Goal: Register for event/course

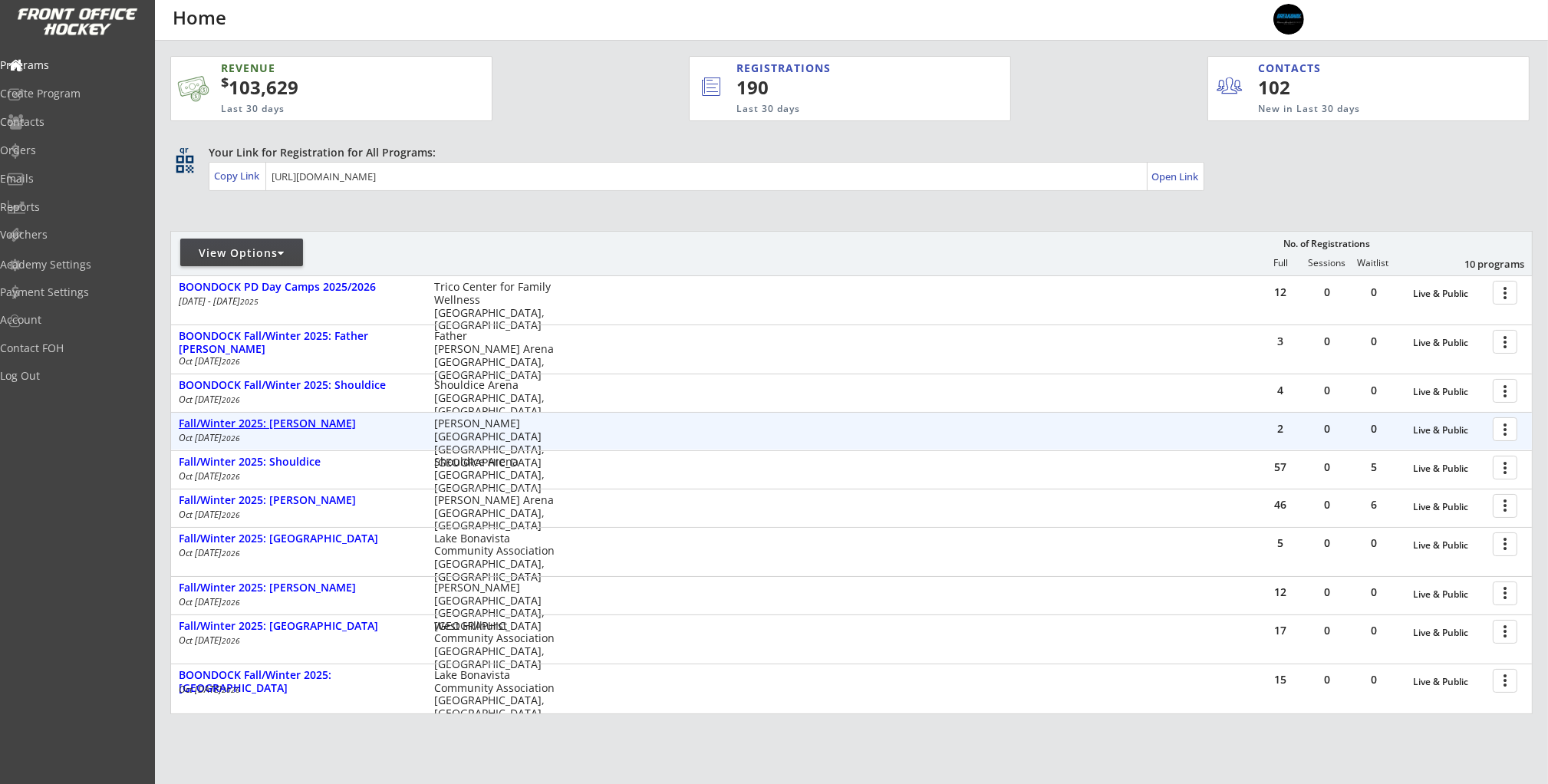
click at [311, 425] on div "Fall/Winter 2025: [PERSON_NAME]" at bounding box center [298, 423] width 239 height 13
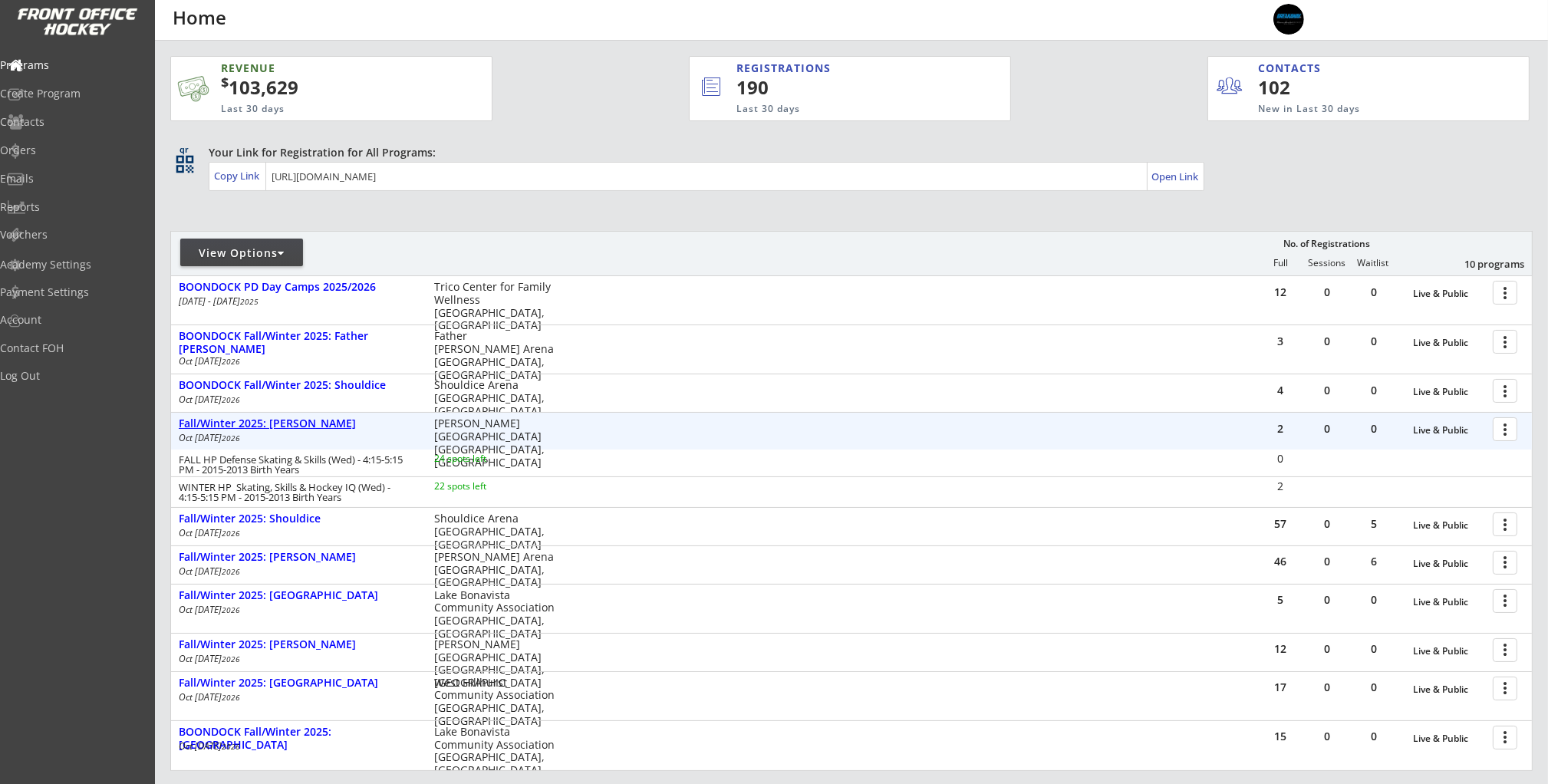
click at [280, 418] on div "Fall/Winter 2025: [PERSON_NAME]" at bounding box center [298, 423] width 239 height 13
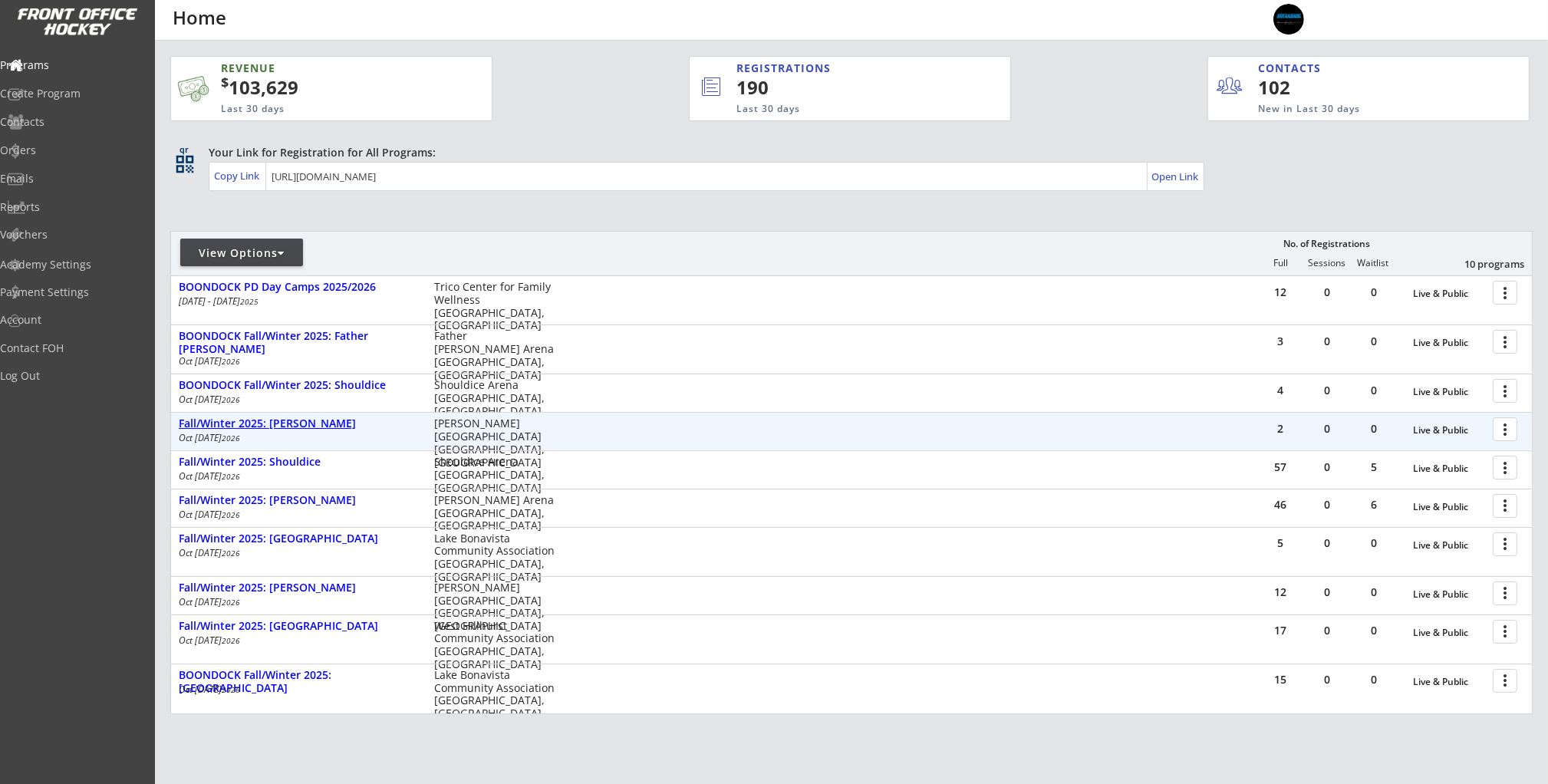
click at [280, 418] on div "Fall/Winter 2025: [PERSON_NAME]" at bounding box center [298, 423] width 239 height 13
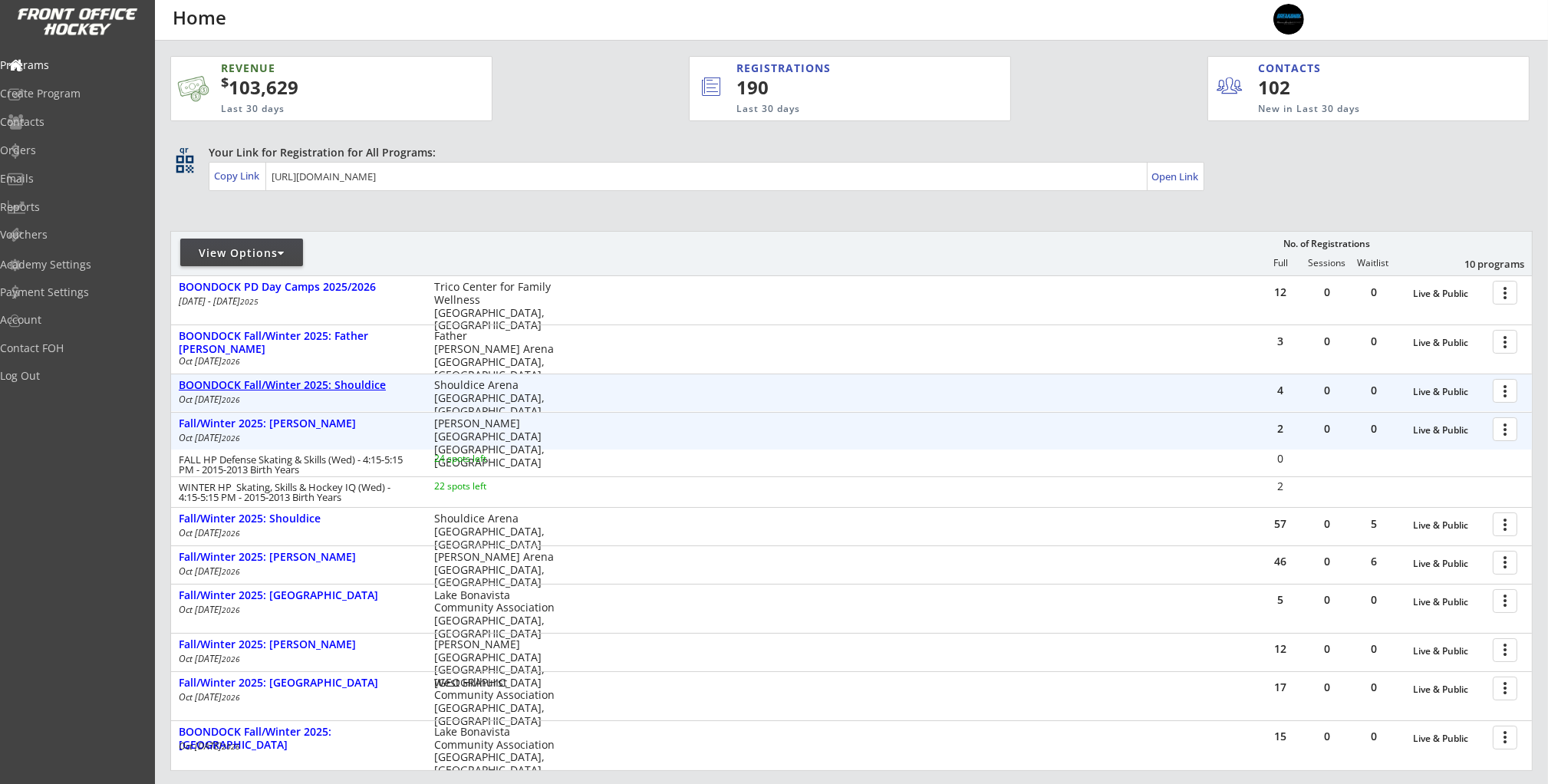
click at [386, 381] on div "BOONDOCK Fall/Winter 2025: Shouldice" at bounding box center [298, 385] width 239 height 13
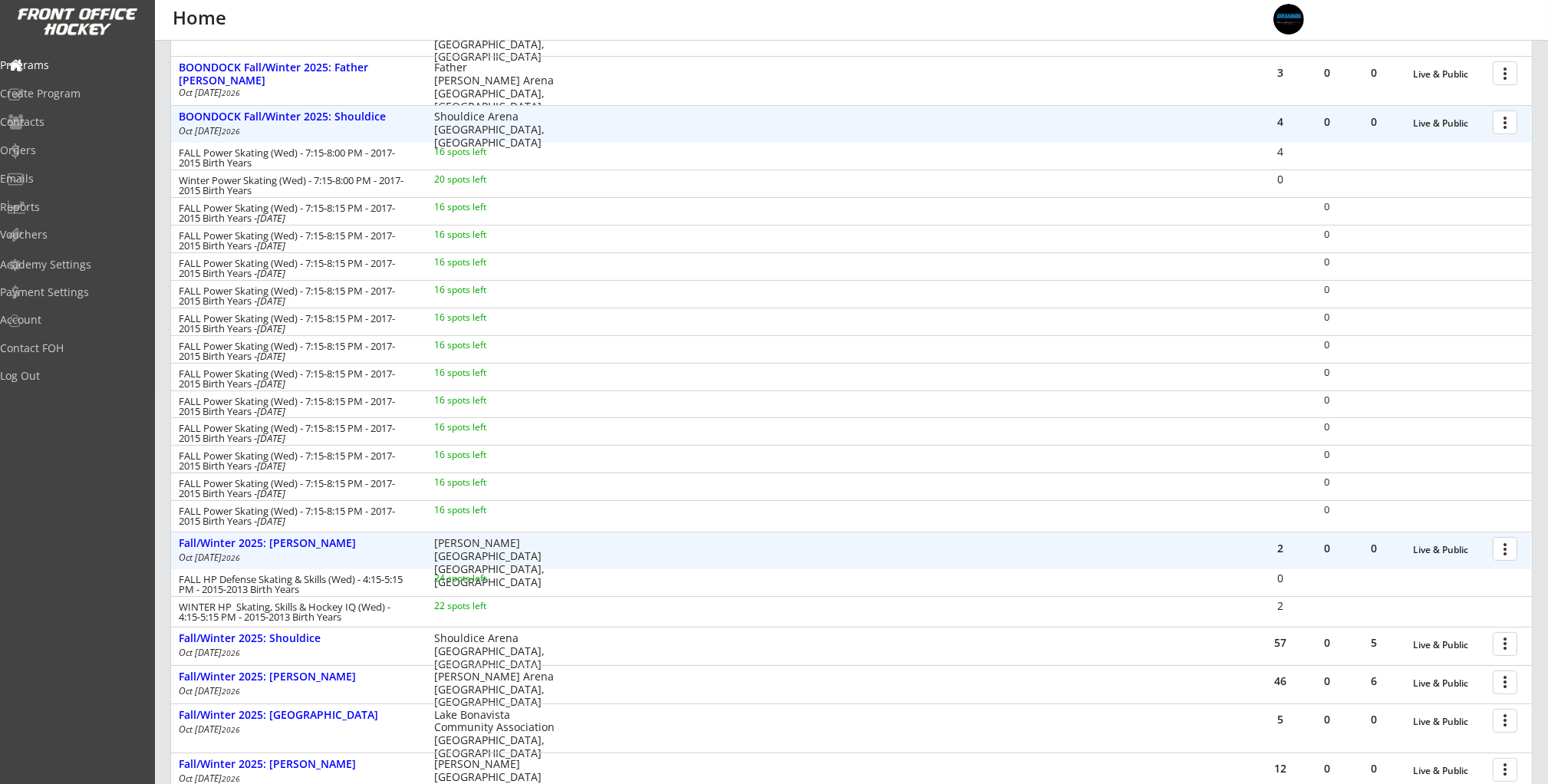
scroll to position [270, 0]
click at [363, 115] on div "BOONDOCK Fall/Winter 2025: Shouldice" at bounding box center [298, 114] width 239 height 13
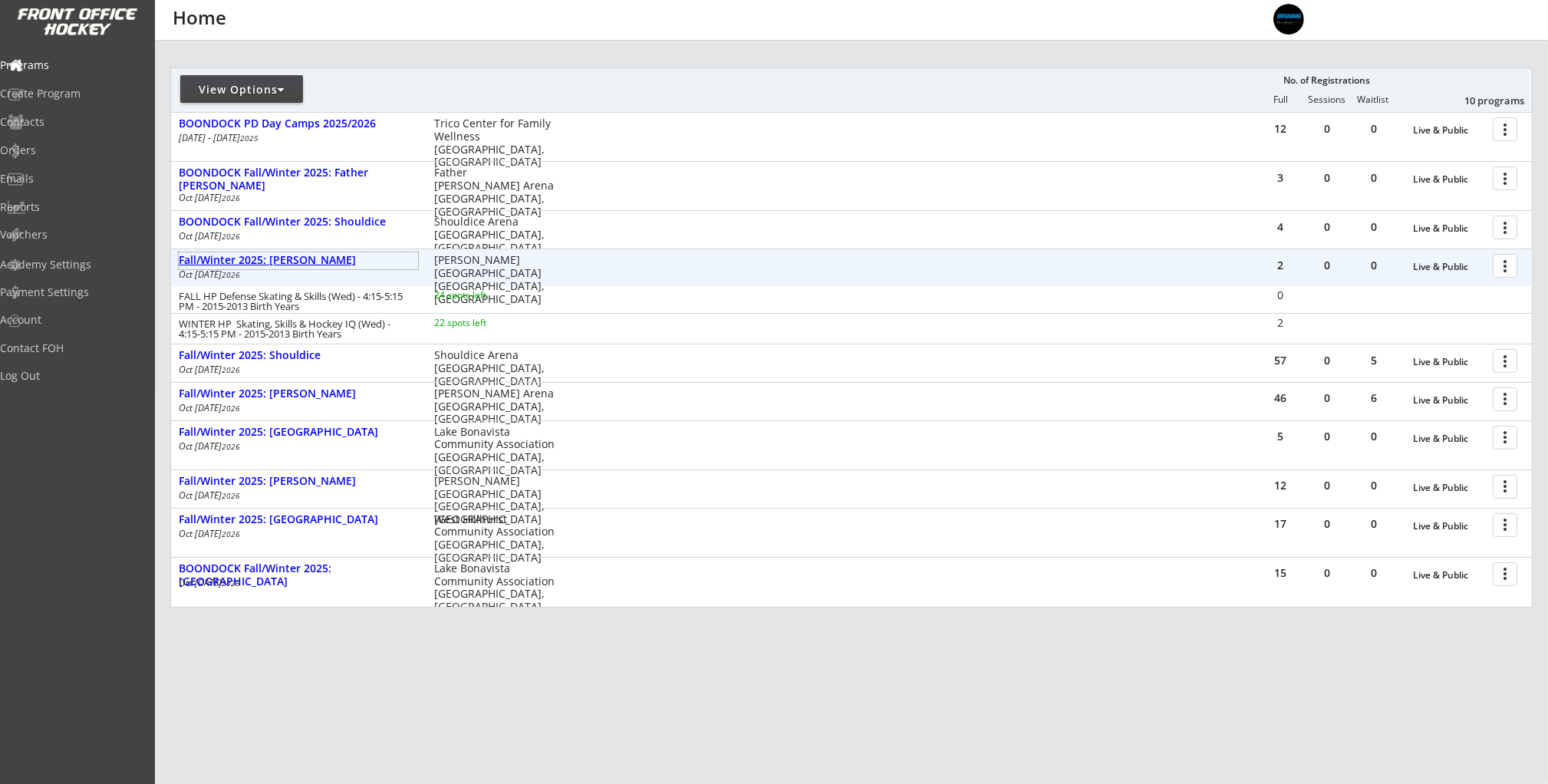
click at [298, 256] on div "Fall/Winter 2025: [PERSON_NAME]" at bounding box center [298, 260] width 239 height 13
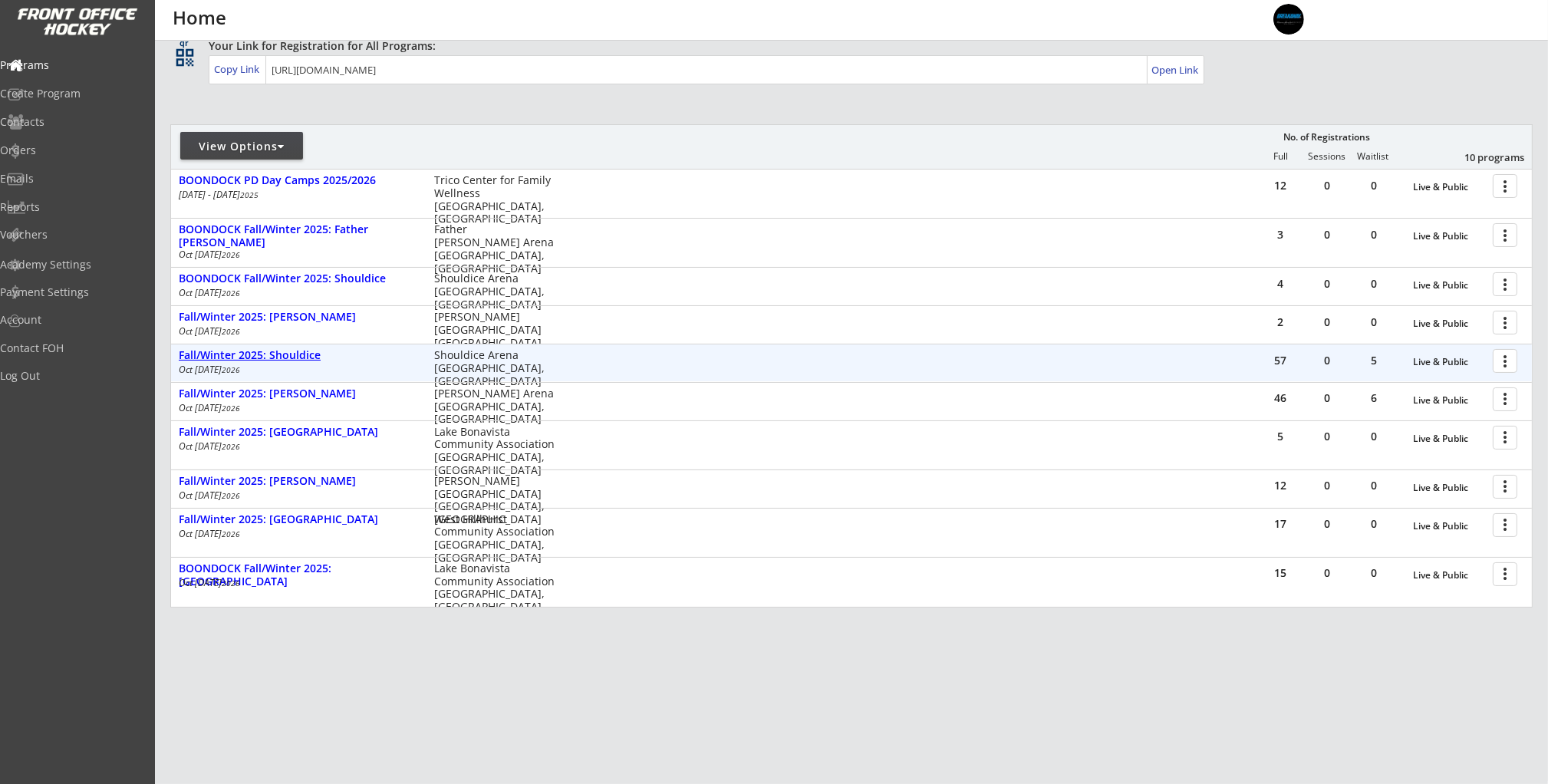
click at [296, 353] on div "Fall/Winter 2025: Shouldice" at bounding box center [298, 355] width 239 height 13
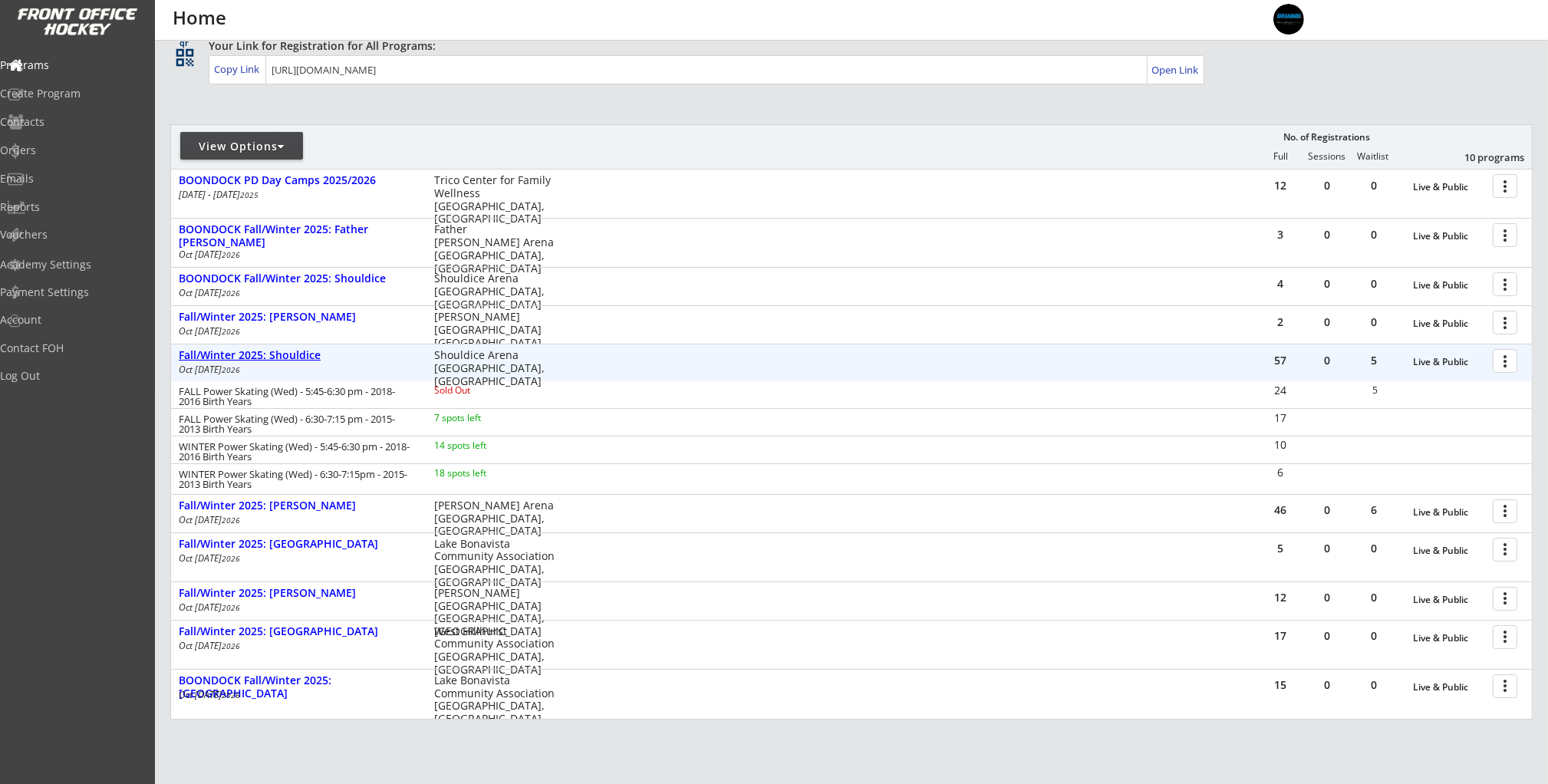
click at [300, 355] on div "Fall/Winter 2025: Shouldice" at bounding box center [298, 355] width 239 height 13
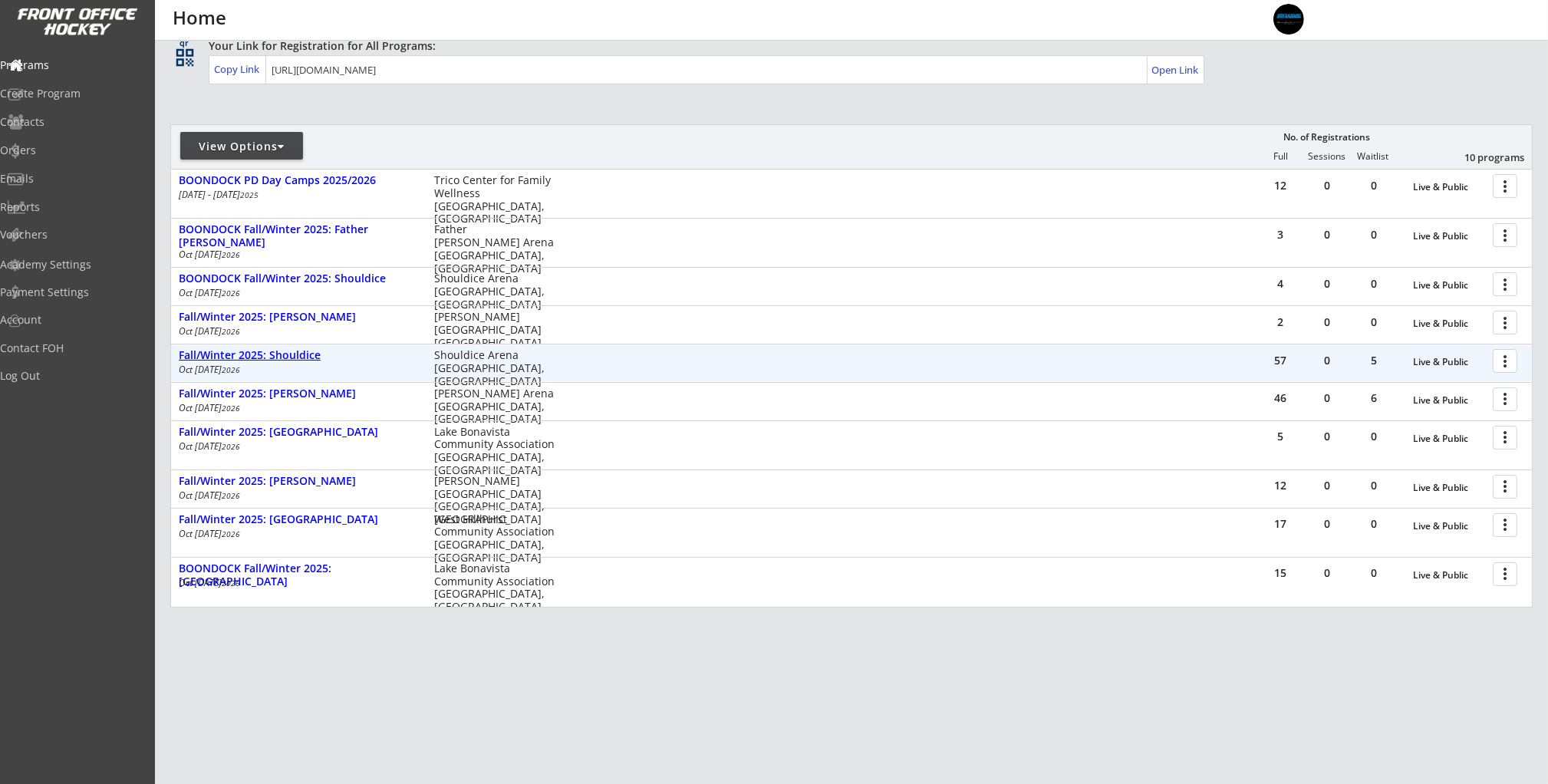
click at [300, 355] on div "Fall/Winter 2025: Shouldice" at bounding box center [298, 355] width 239 height 13
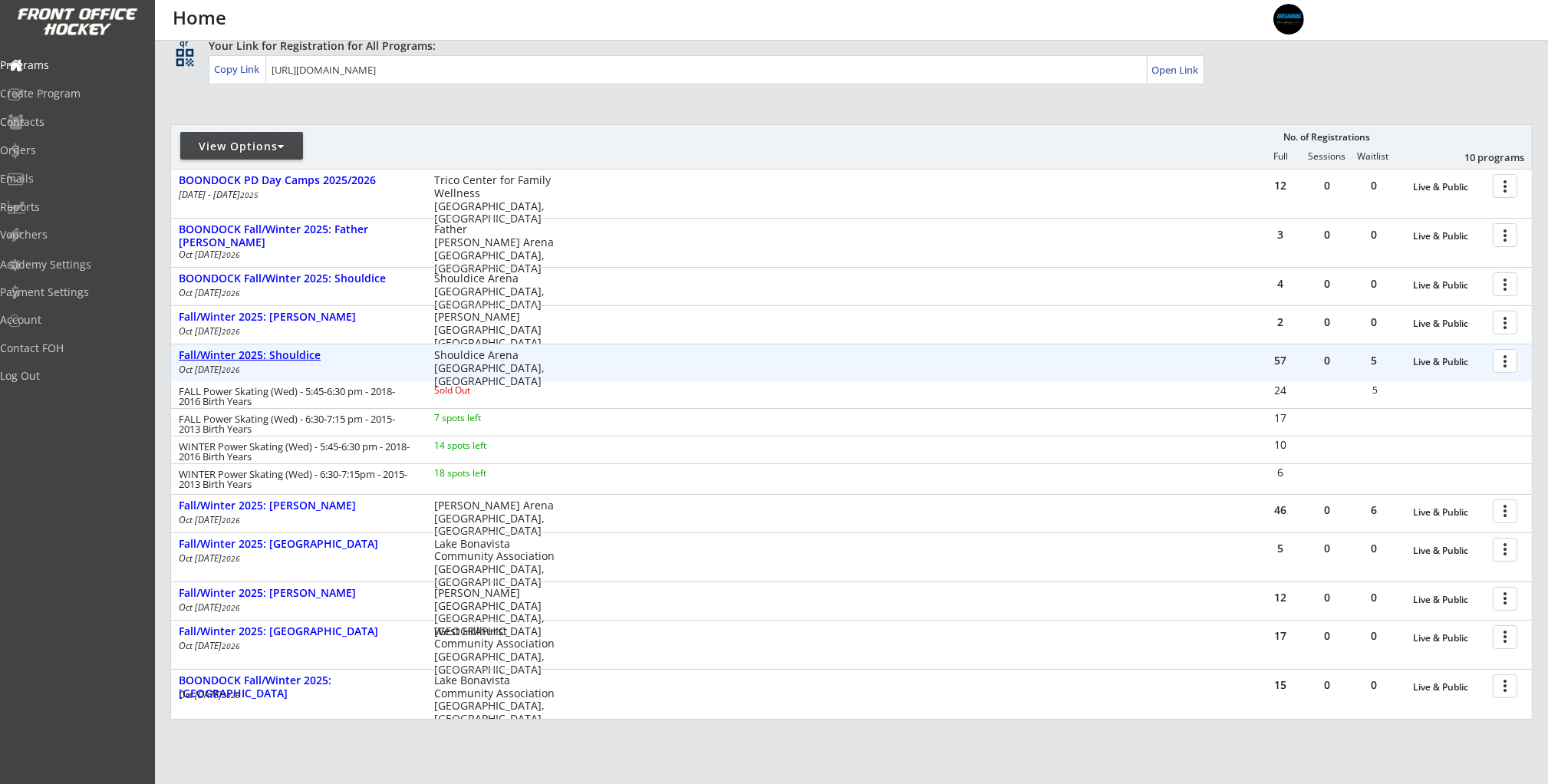
click at [300, 355] on div "Fall/Winter 2025: Shouldice" at bounding box center [298, 355] width 239 height 13
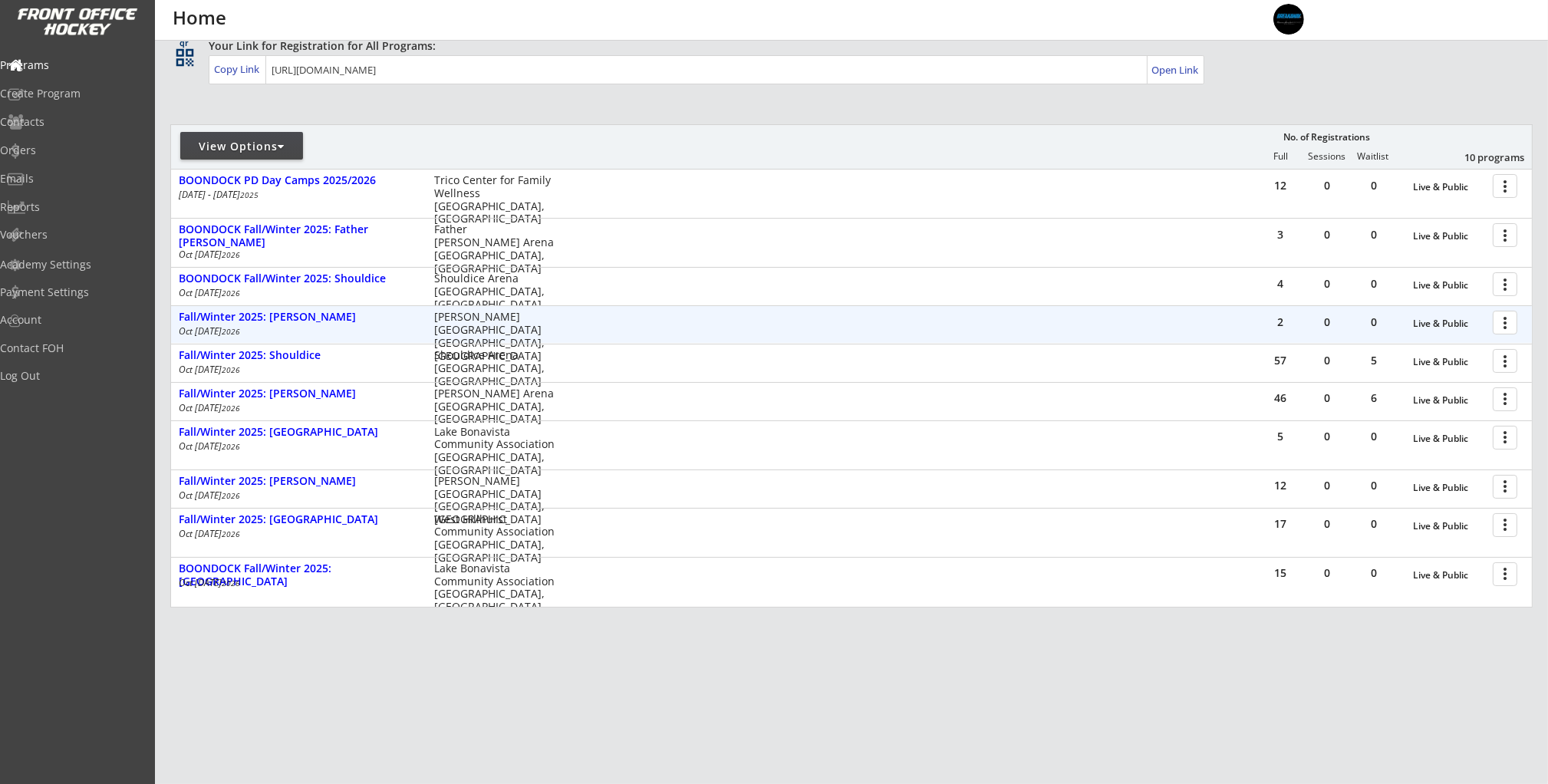
click at [313, 307] on div "2 0 0 Live & Public more_vert Fall/Winter 2025: [PERSON_NAME] [DATE] - [DATE] […" at bounding box center [851, 325] width 1361 height 37
click at [311, 322] on div "Fall/Winter 2025: [PERSON_NAME]" at bounding box center [298, 316] width 239 height 13
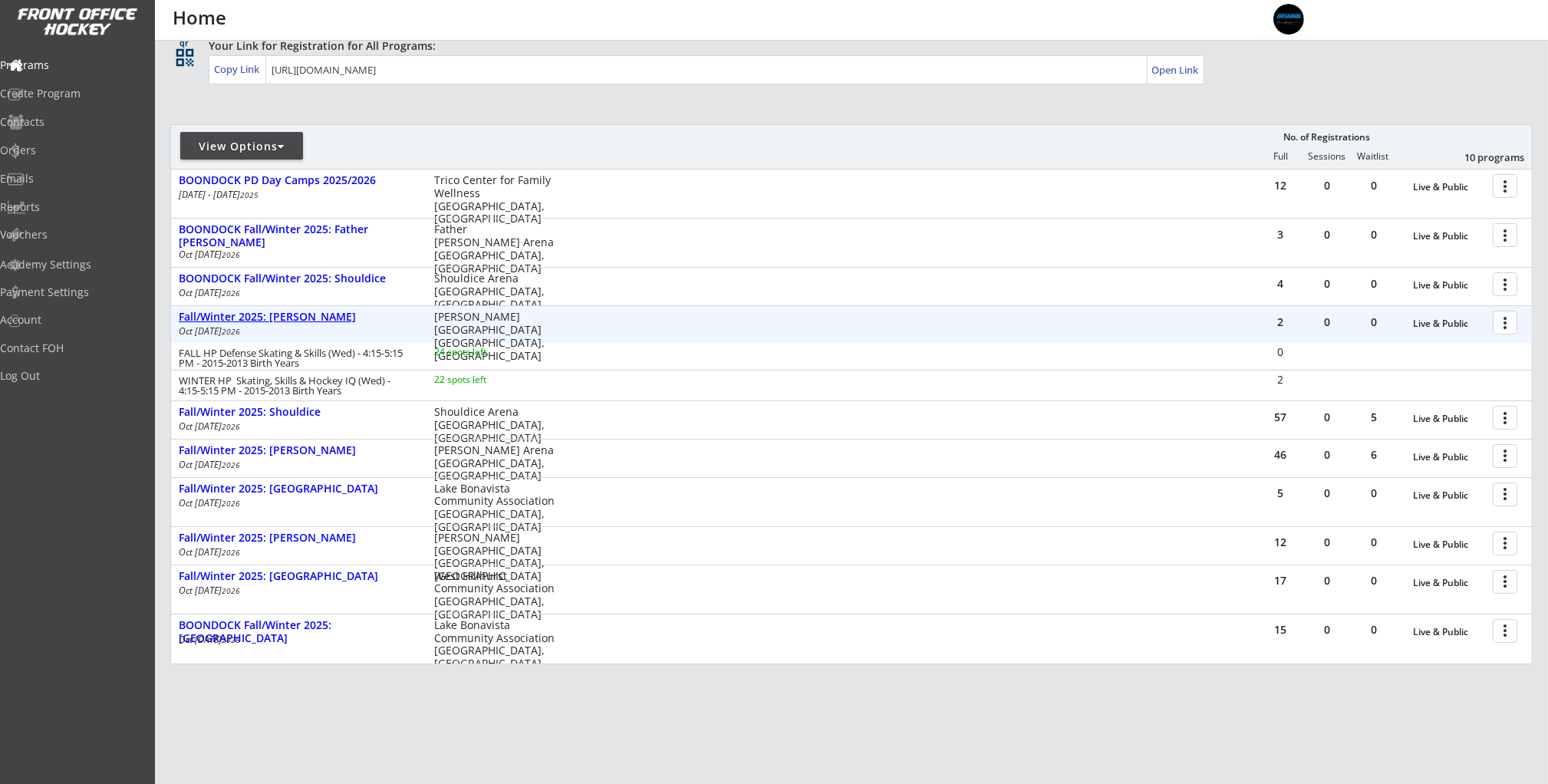
click at [311, 322] on div "Fall/Winter 2025: [PERSON_NAME]" at bounding box center [298, 316] width 239 height 13
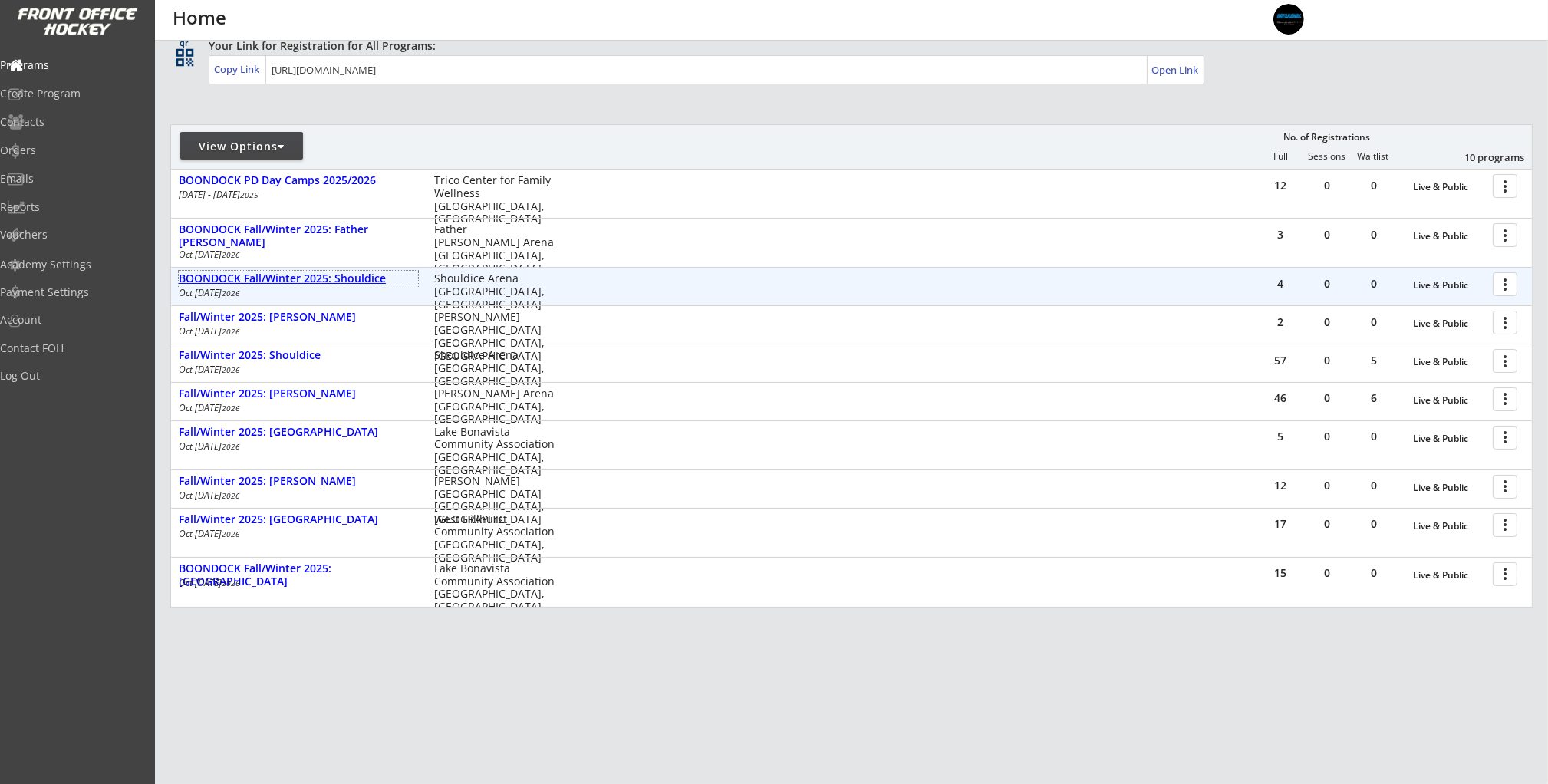
click at [347, 275] on div "BOONDOCK Fall/Winter 2025: Shouldice" at bounding box center [298, 278] width 239 height 13
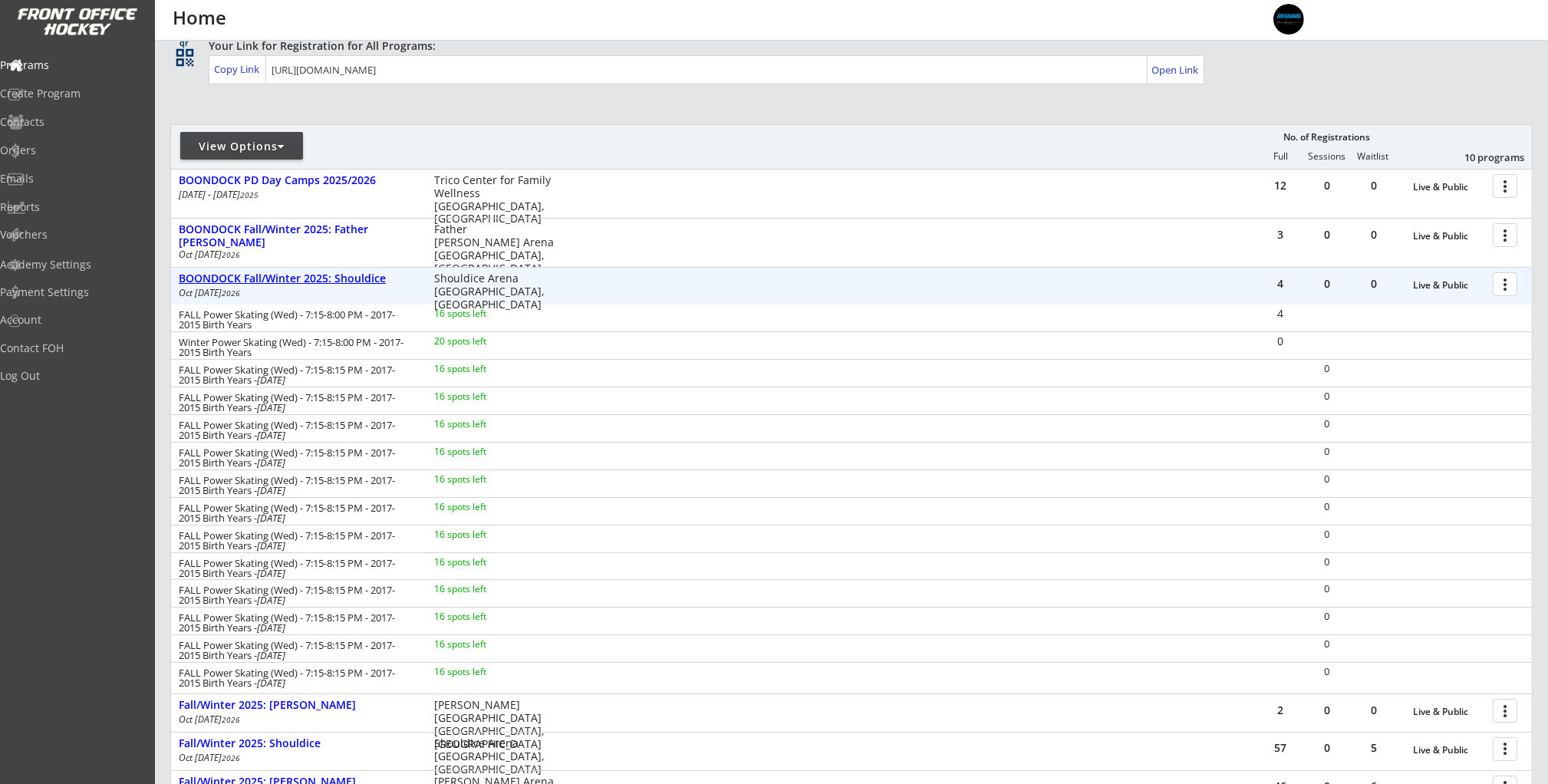
click at [362, 277] on div "BOONDOCK Fall/Winter 2025: Shouldice" at bounding box center [298, 278] width 239 height 13
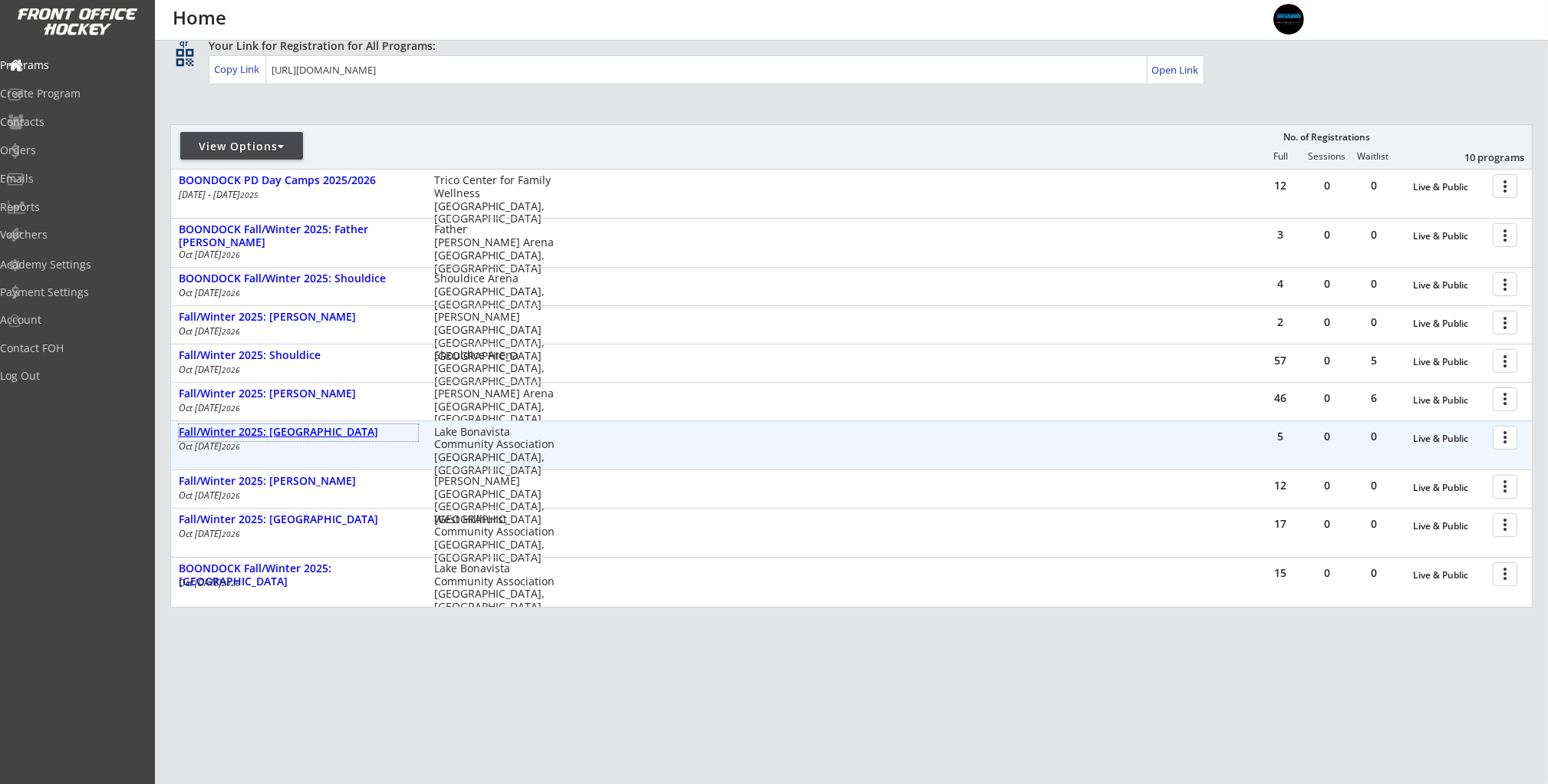
click at [310, 434] on div "Fall/Winter 2025: [GEOGRAPHIC_DATA]" at bounding box center [298, 431] width 239 height 13
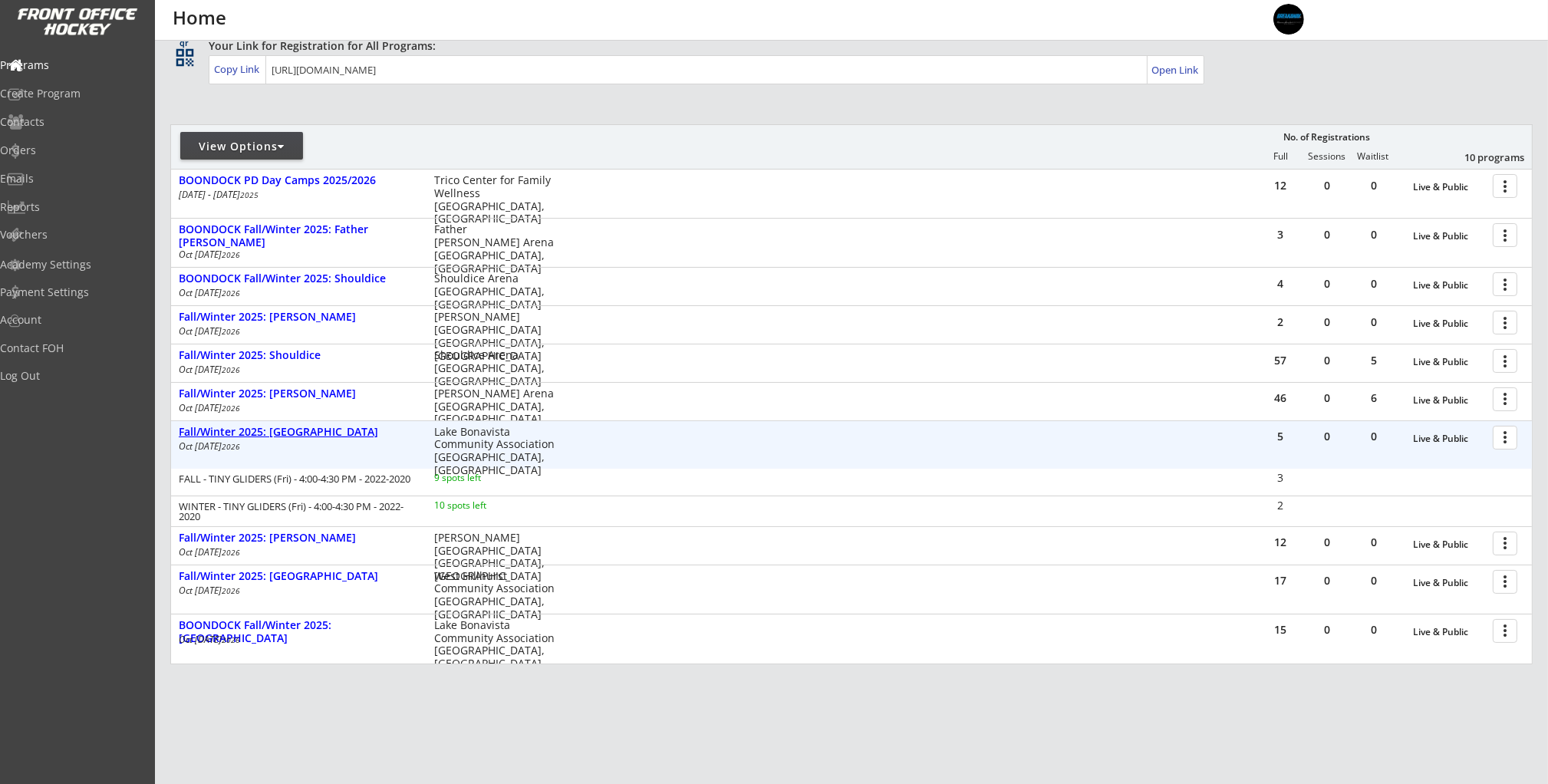
click at [311, 433] on div "Fall/Winter 2025: [GEOGRAPHIC_DATA]" at bounding box center [298, 431] width 239 height 13
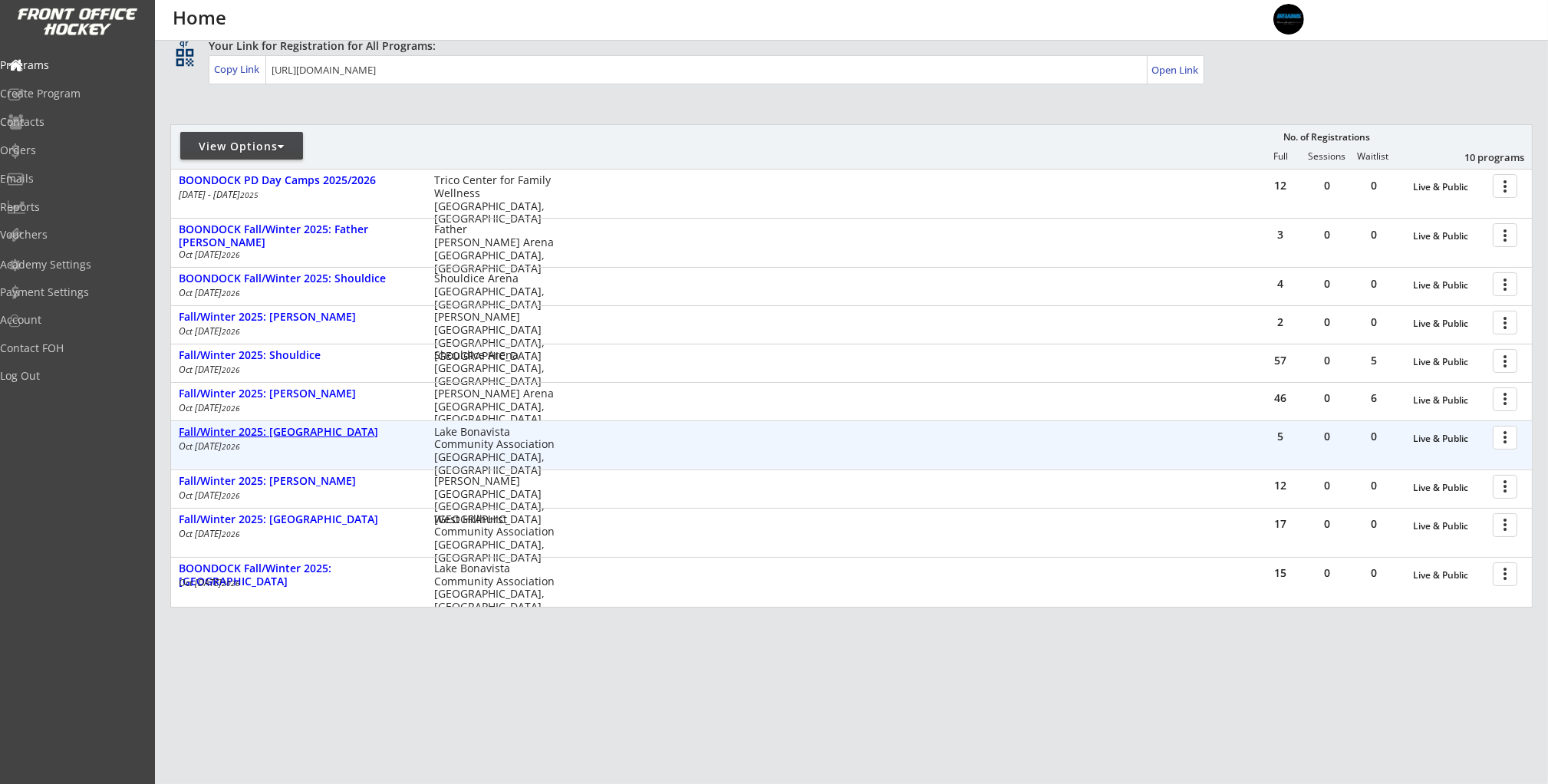
click at [313, 433] on div "Fall/Winter 2025: [GEOGRAPHIC_DATA]" at bounding box center [298, 431] width 239 height 13
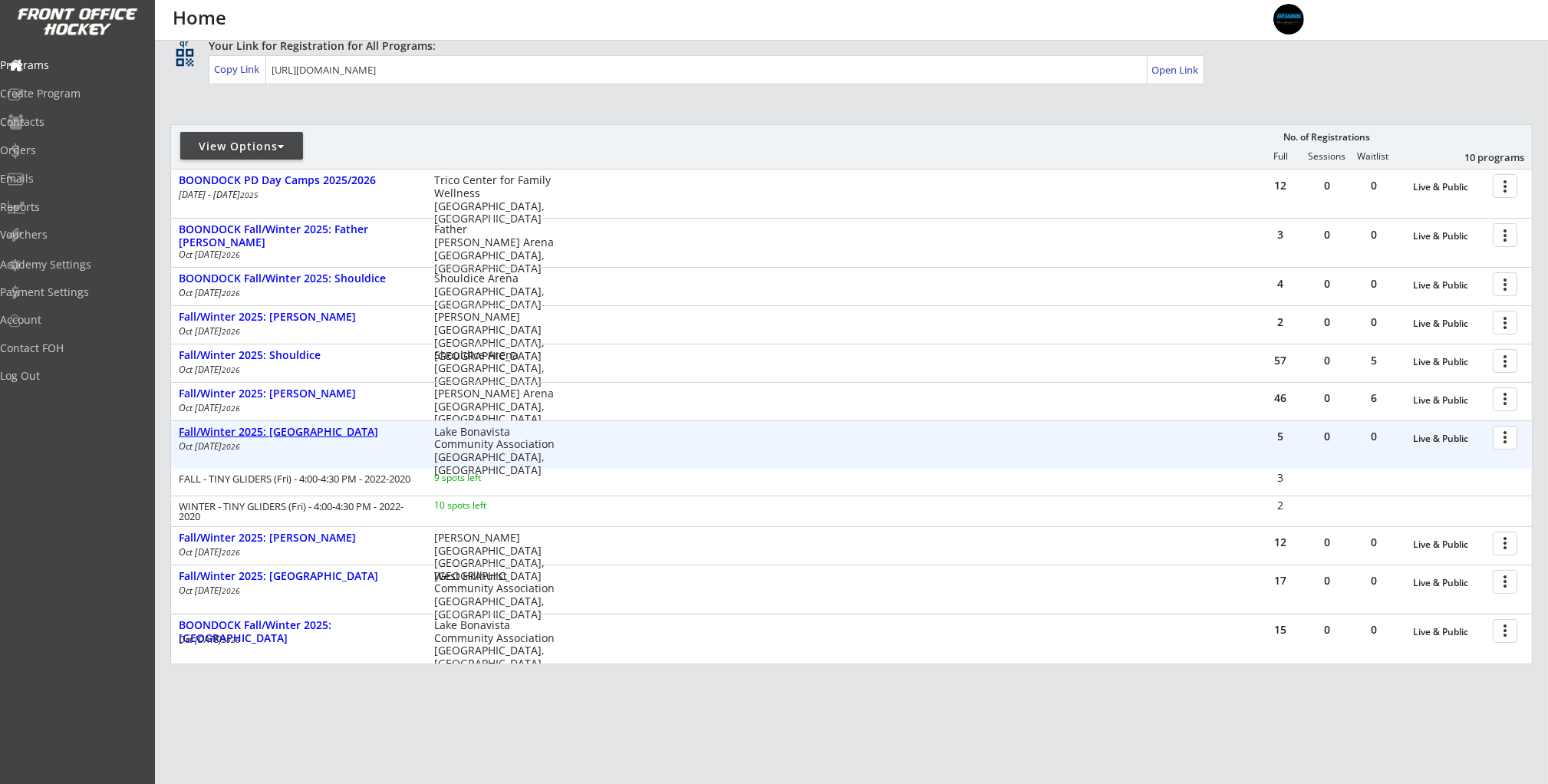
click at [313, 433] on div "Fall/Winter 2025: [GEOGRAPHIC_DATA]" at bounding box center [298, 431] width 239 height 13
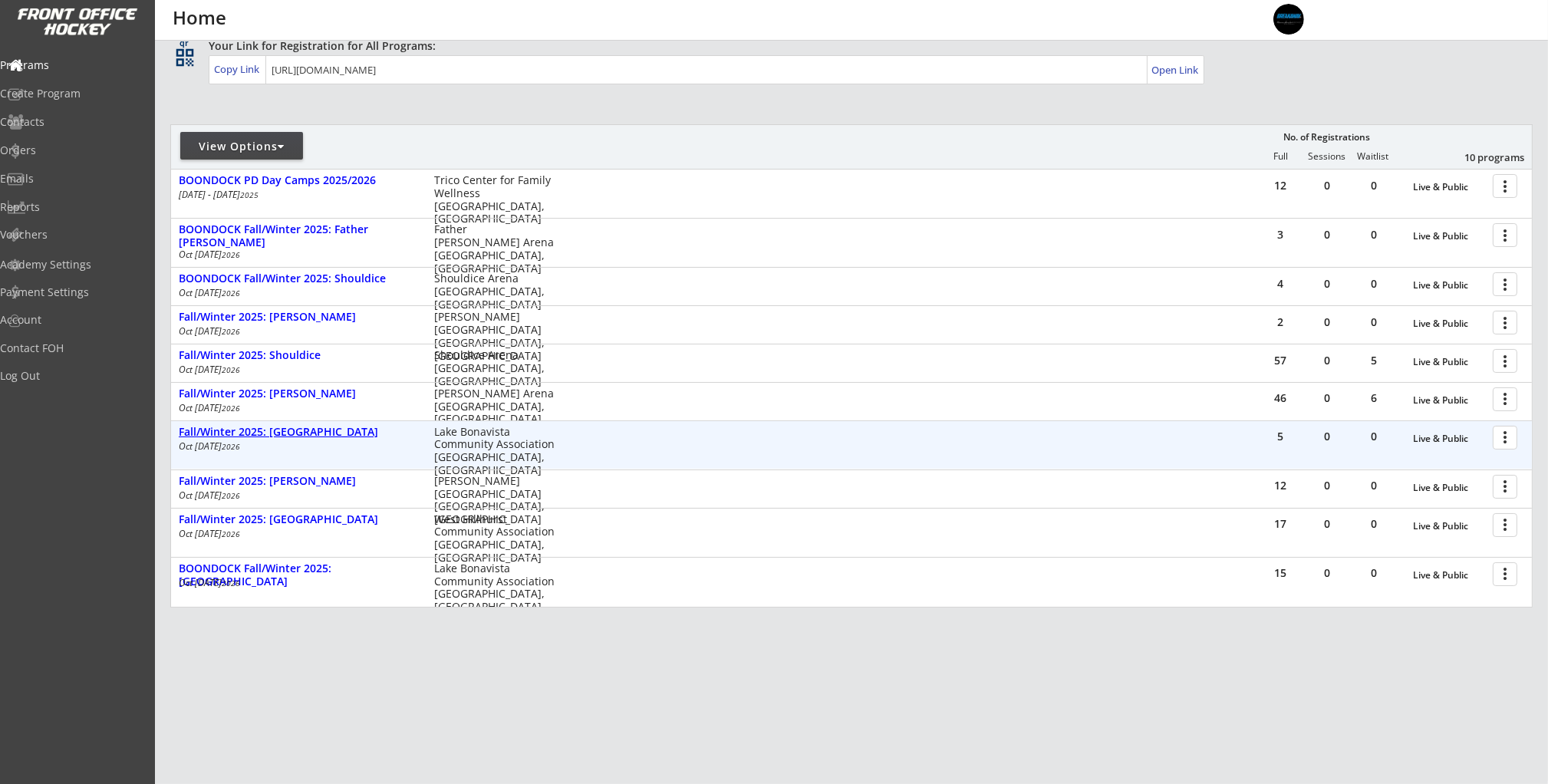
click at [313, 433] on div "Fall/Winter 2025: [GEOGRAPHIC_DATA]" at bounding box center [298, 431] width 239 height 13
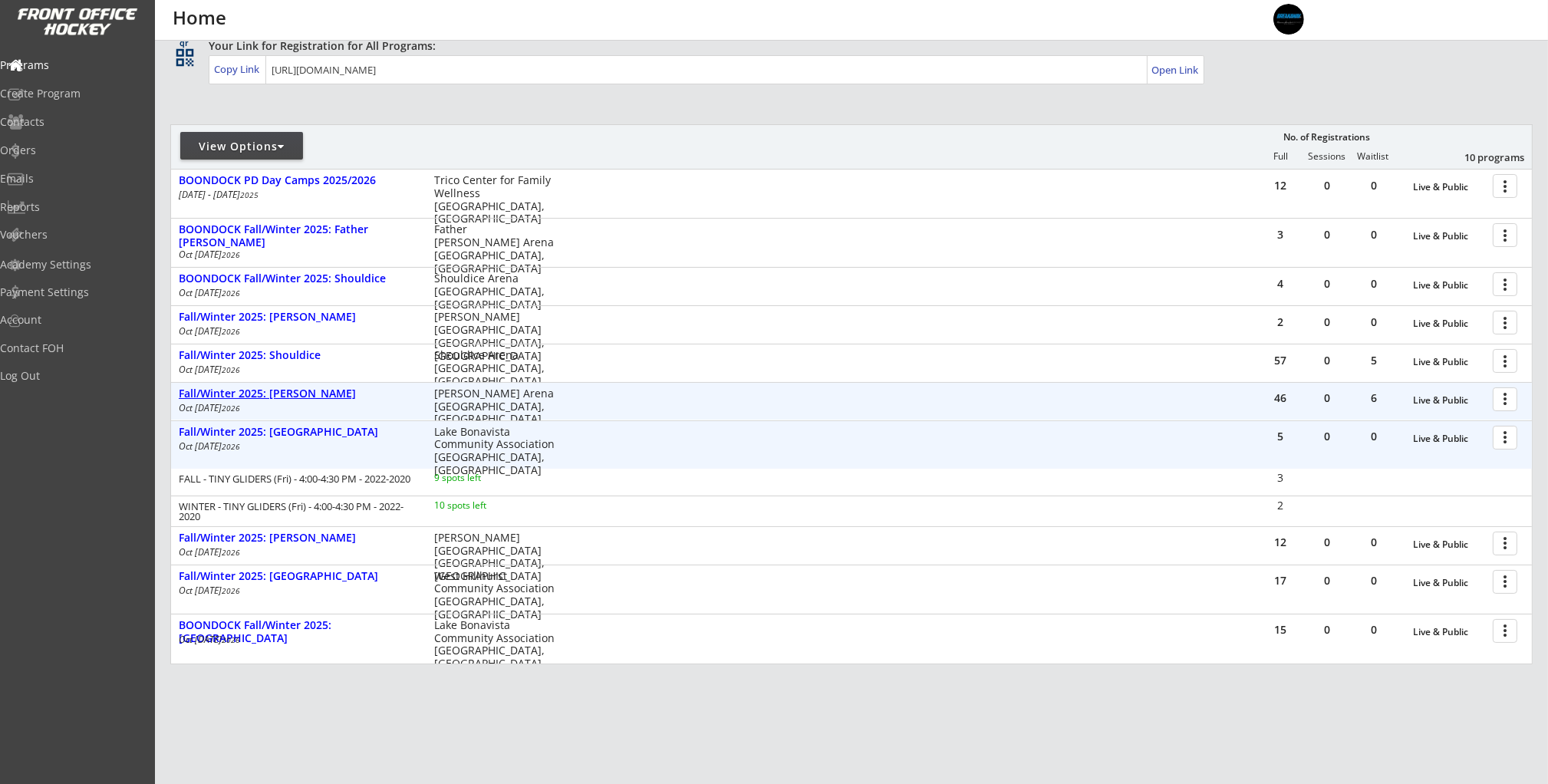
click at [324, 388] on div "Fall/Winter 2025: [PERSON_NAME]" at bounding box center [298, 393] width 239 height 13
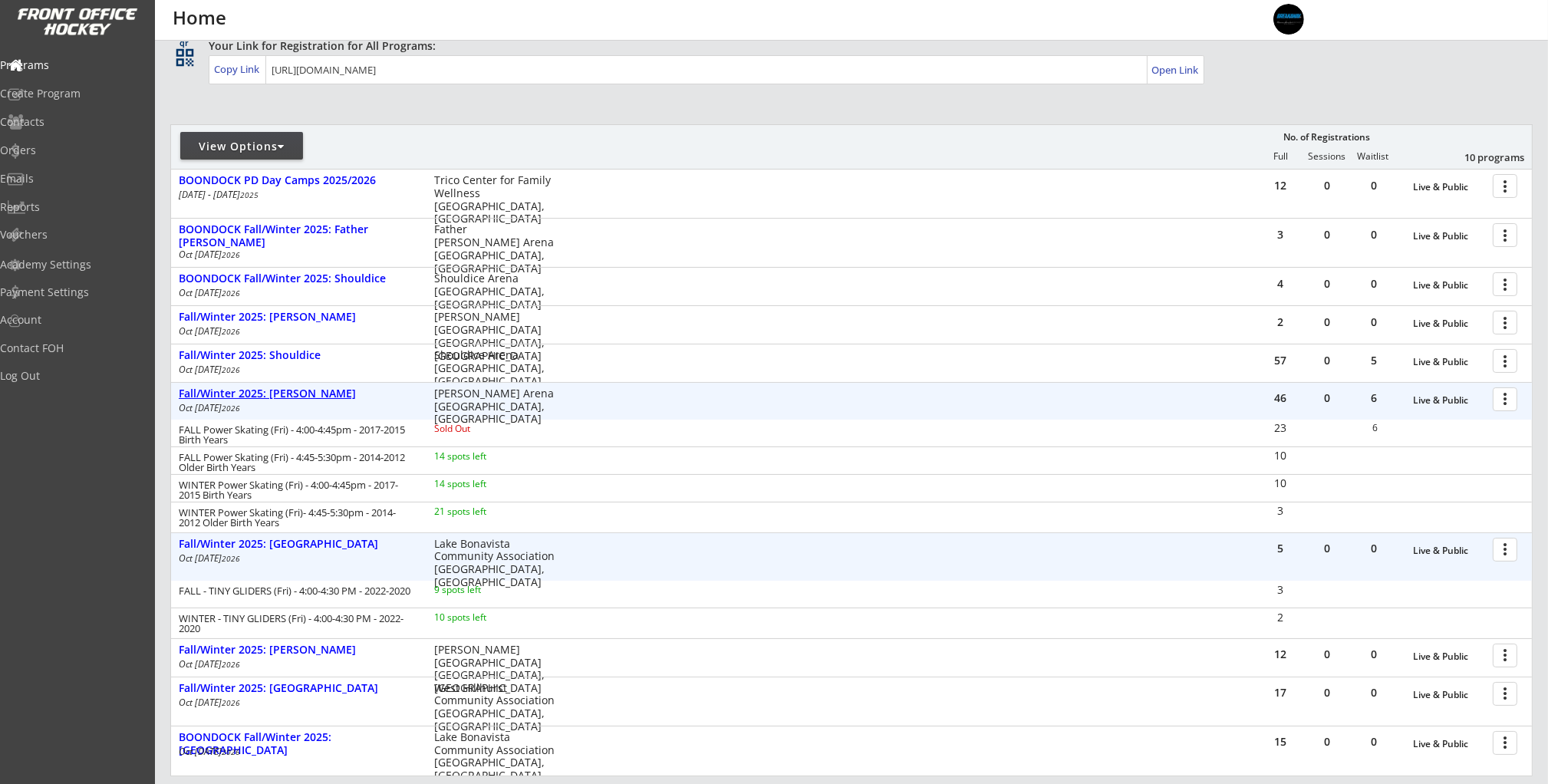
click at [322, 389] on div "Fall/Winter 2025: [PERSON_NAME]" at bounding box center [298, 393] width 239 height 13
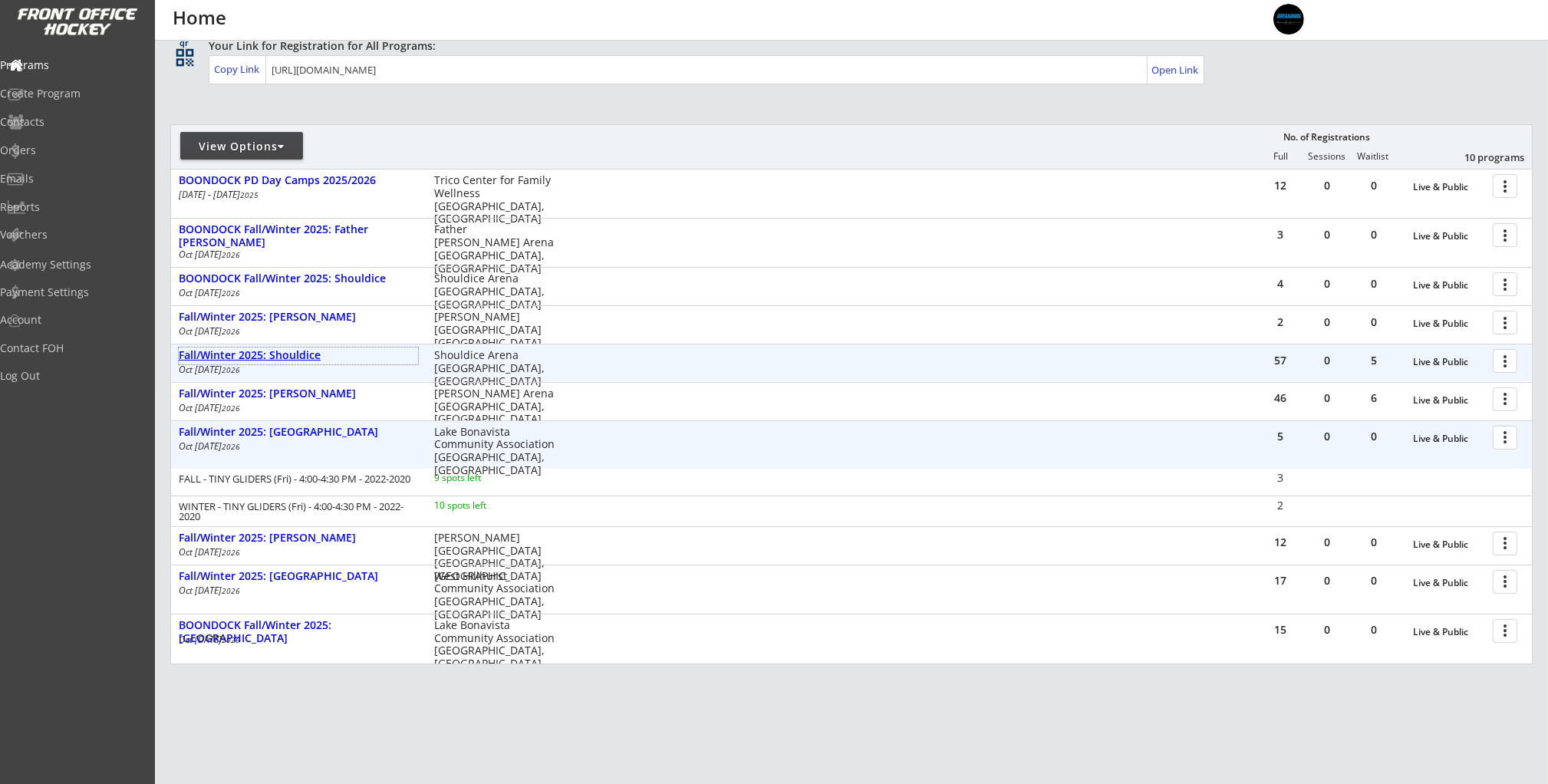
click at [300, 363] on div "Fall/Winter 2025: Shouldice" at bounding box center [298, 355] width 239 height 16
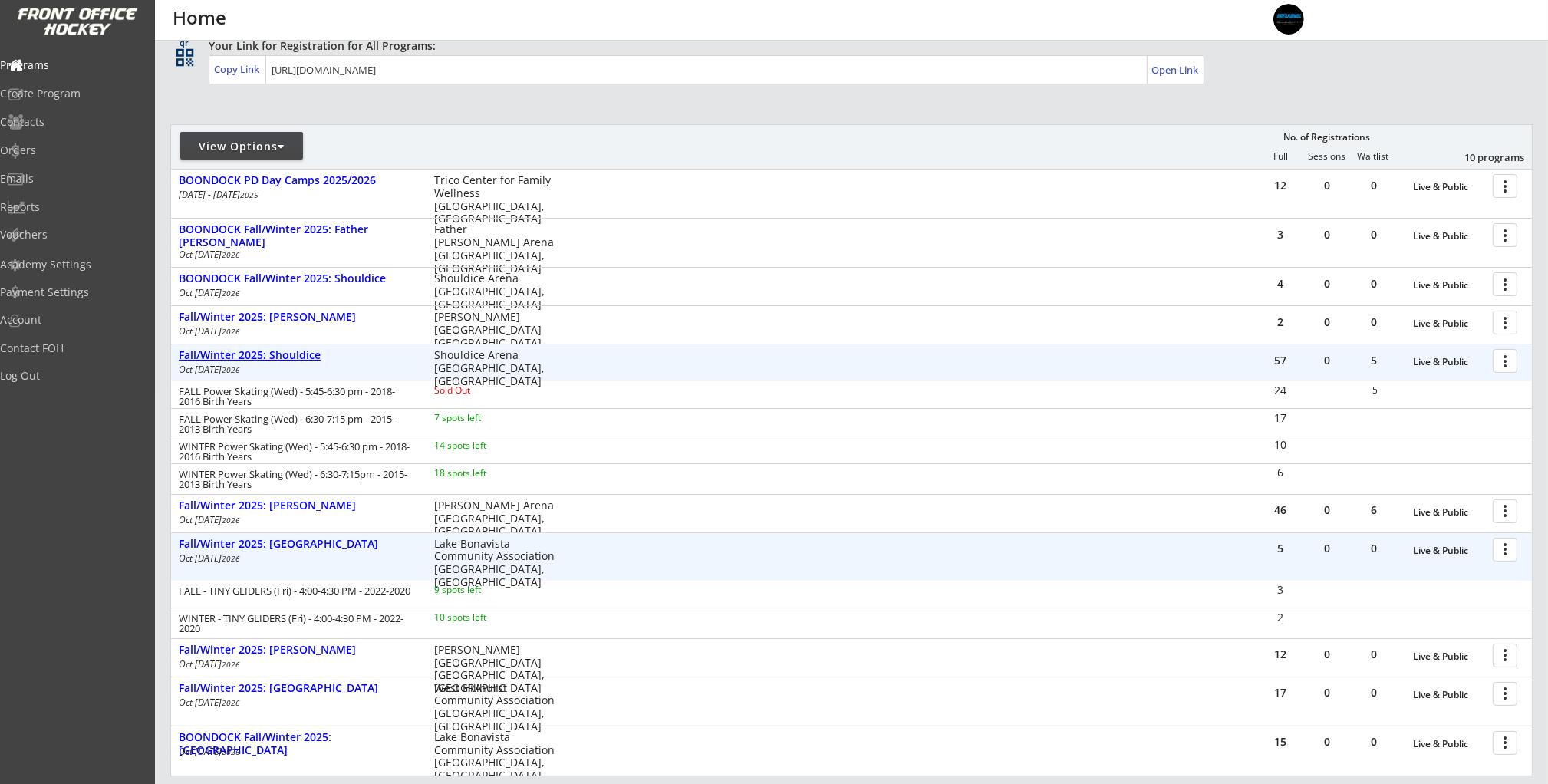
click at [308, 354] on div "Fall/Winter 2025: Shouldice" at bounding box center [298, 355] width 239 height 13
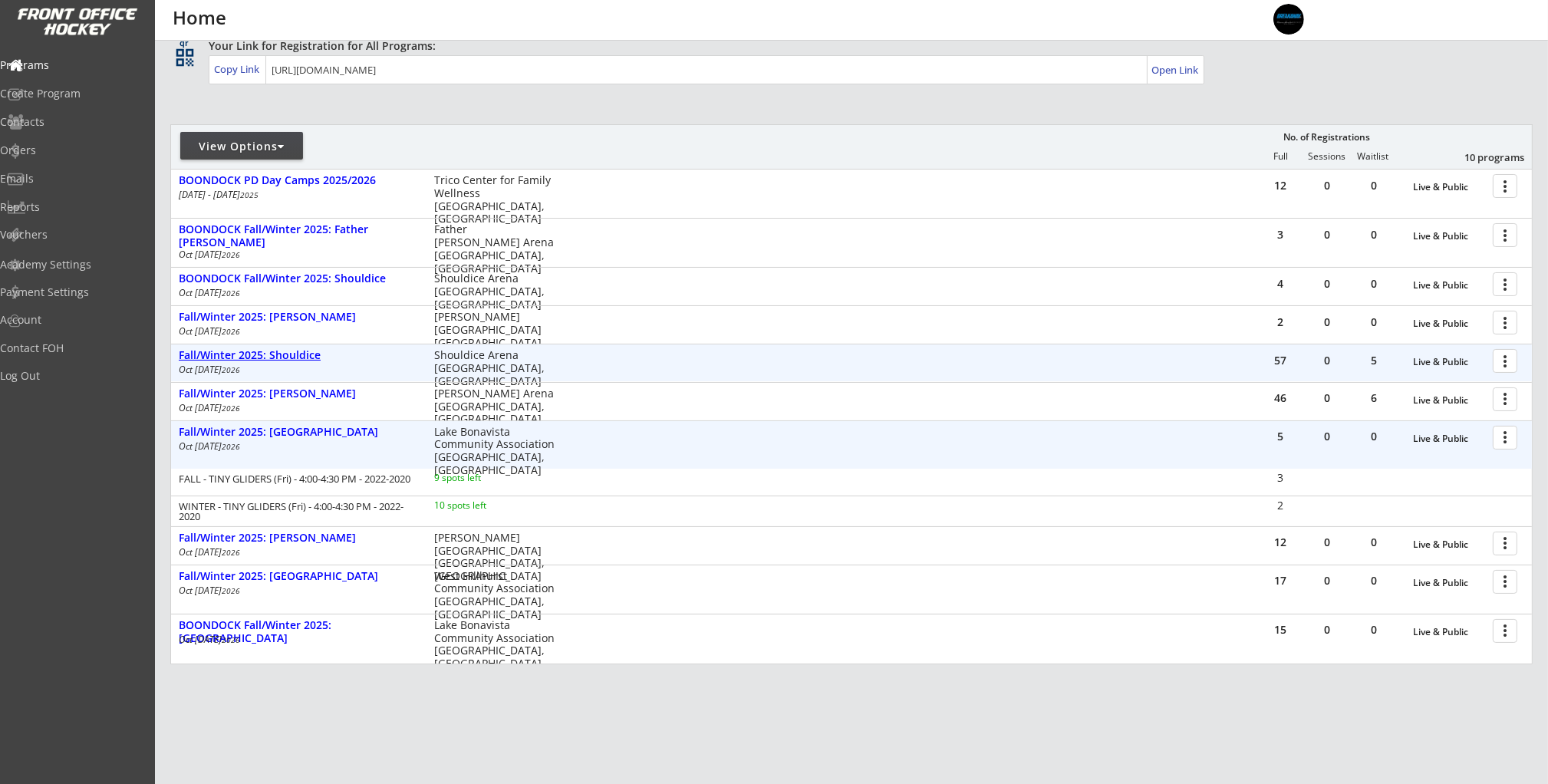
click at [308, 354] on div "Fall/Winter 2025: Shouldice" at bounding box center [298, 355] width 239 height 13
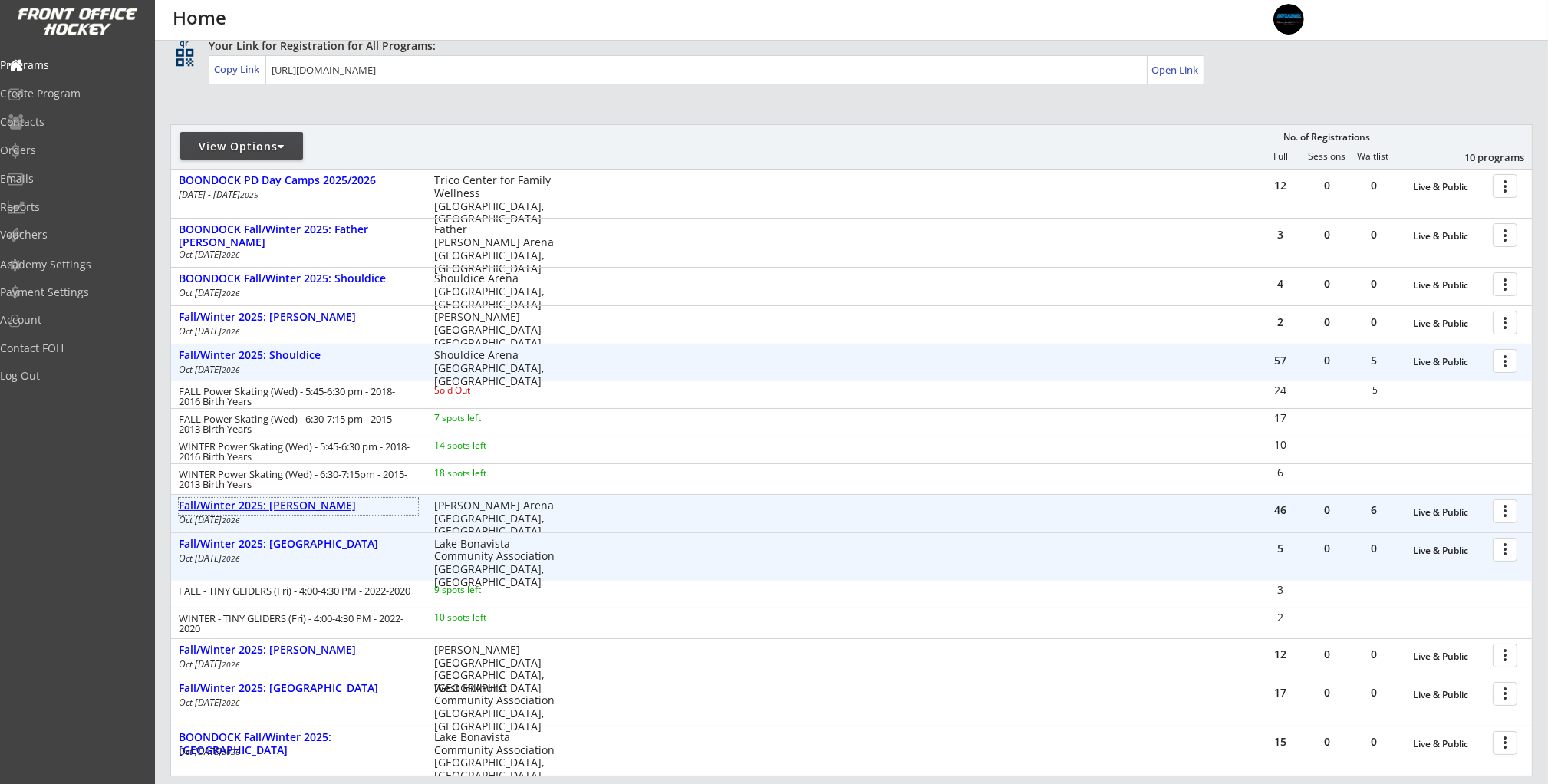
click at [309, 500] on div "Fall/Winter 2025: [PERSON_NAME]" at bounding box center [298, 505] width 239 height 13
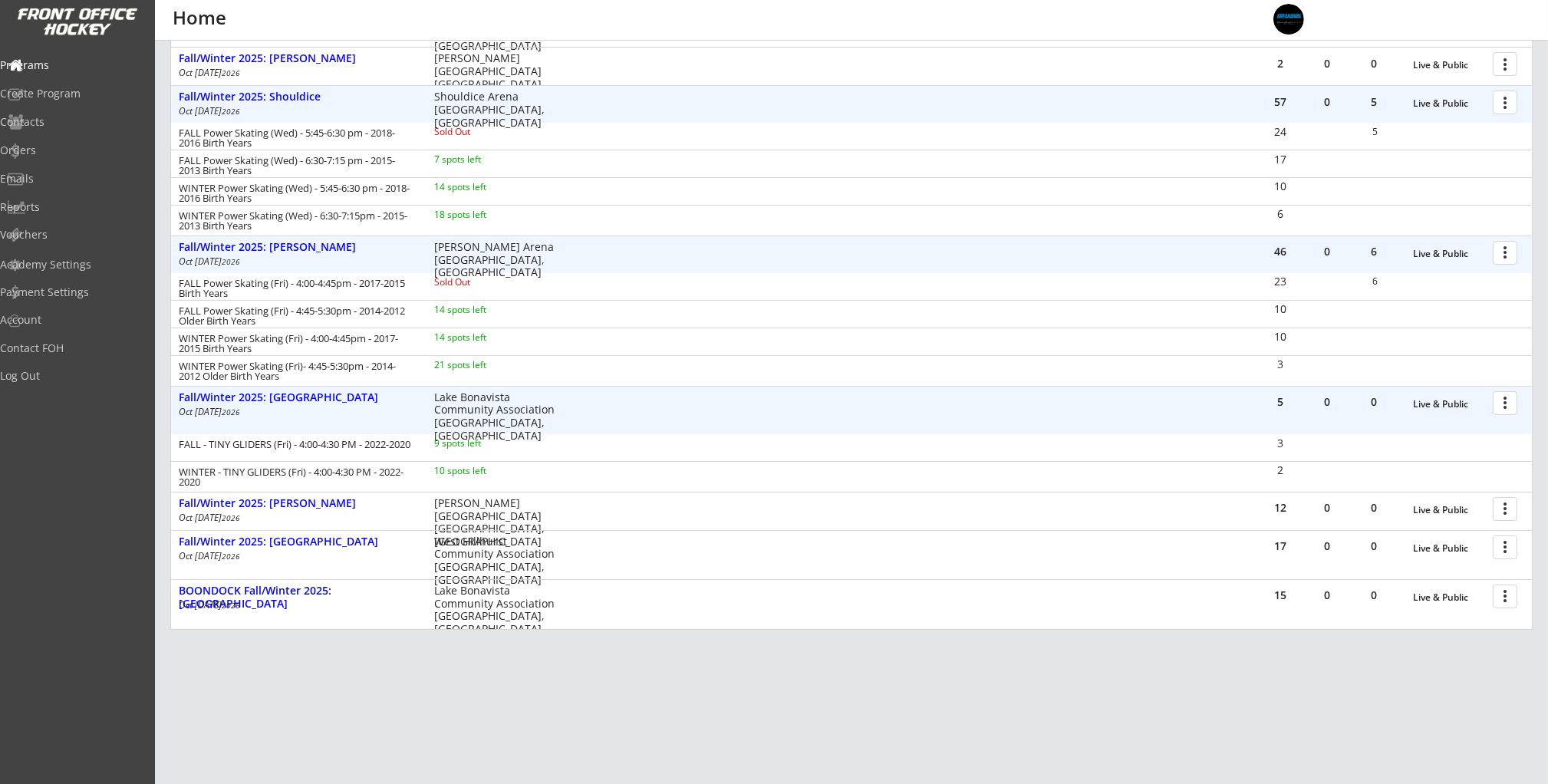
scroll to position [388, 0]
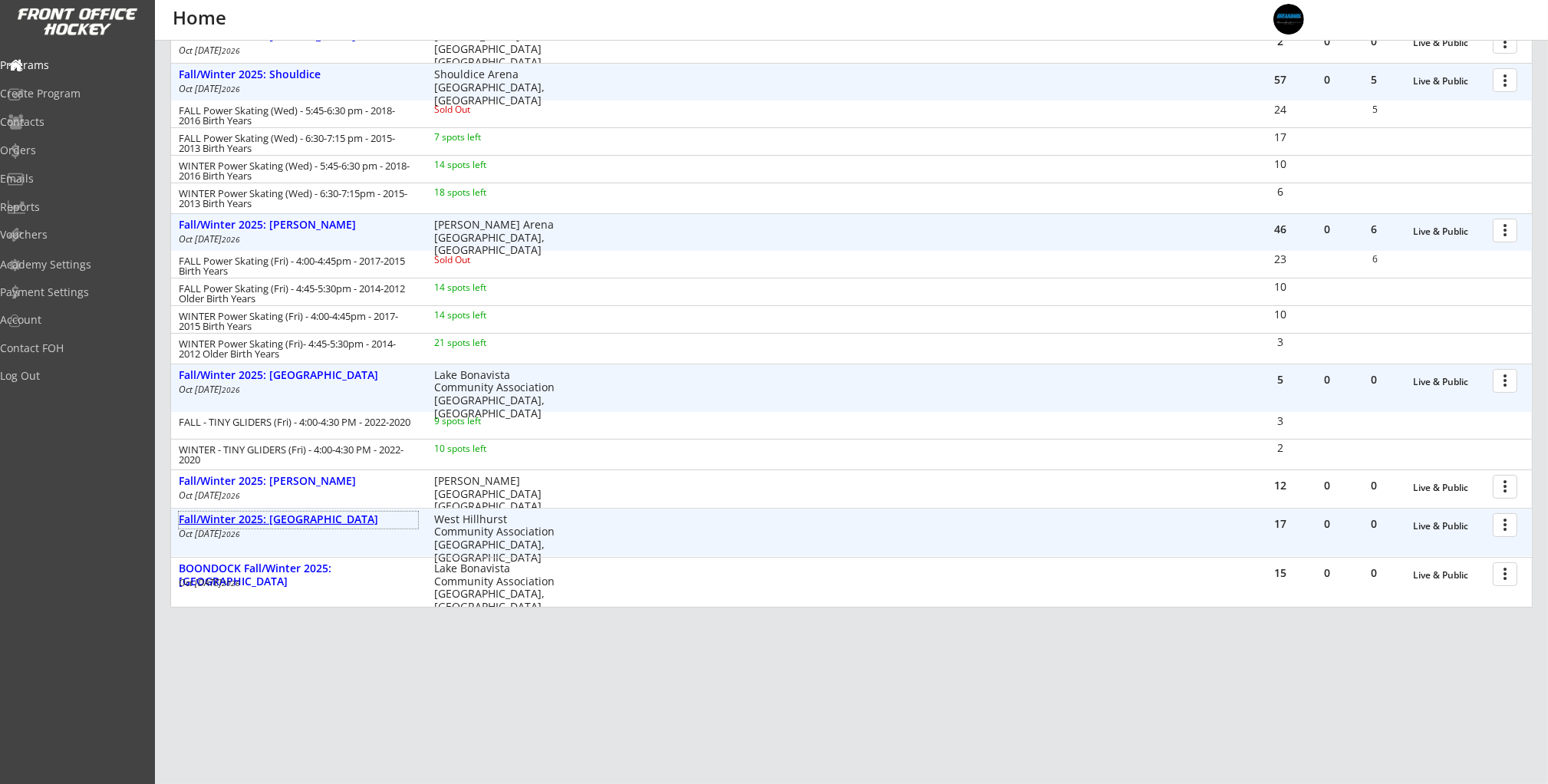
click at [328, 523] on div "Fall/Winter 2025: [GEOGRAPHIC_DATA]" at bounding box center [298, 518] width 239 height 13
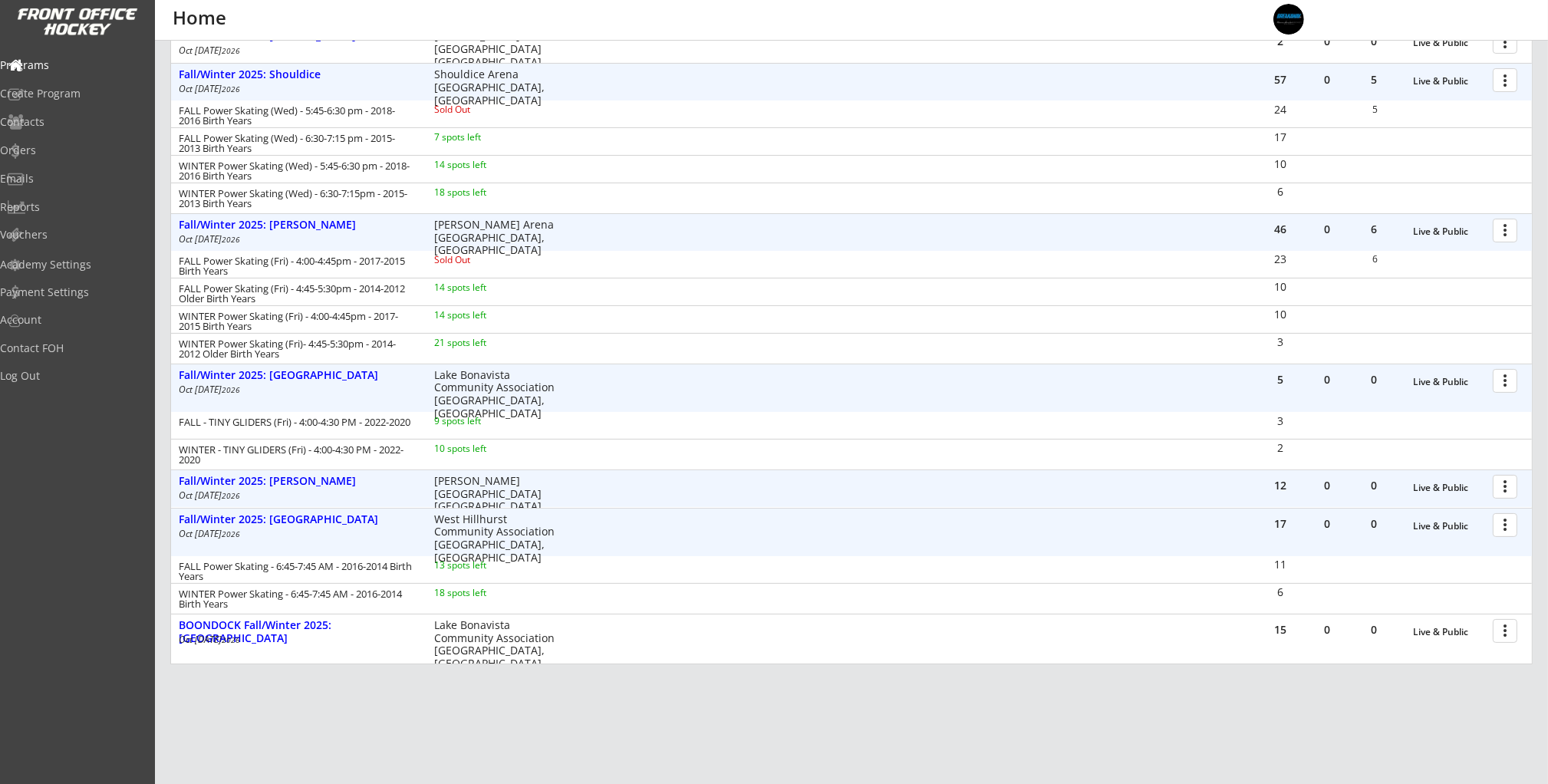
click at [295, 472] on div "12 0 0 Live & Public more_vert Fall/Winter 2025: [PERSON_NAME] [DATE] - [DATE] …" at bounding box center [851, 488] width 1361 height 37
click at [296, 480] on div "Fall/Winter 2025: [PERSON_NAME]" at bounding box center [298, 481] width 239 height 13
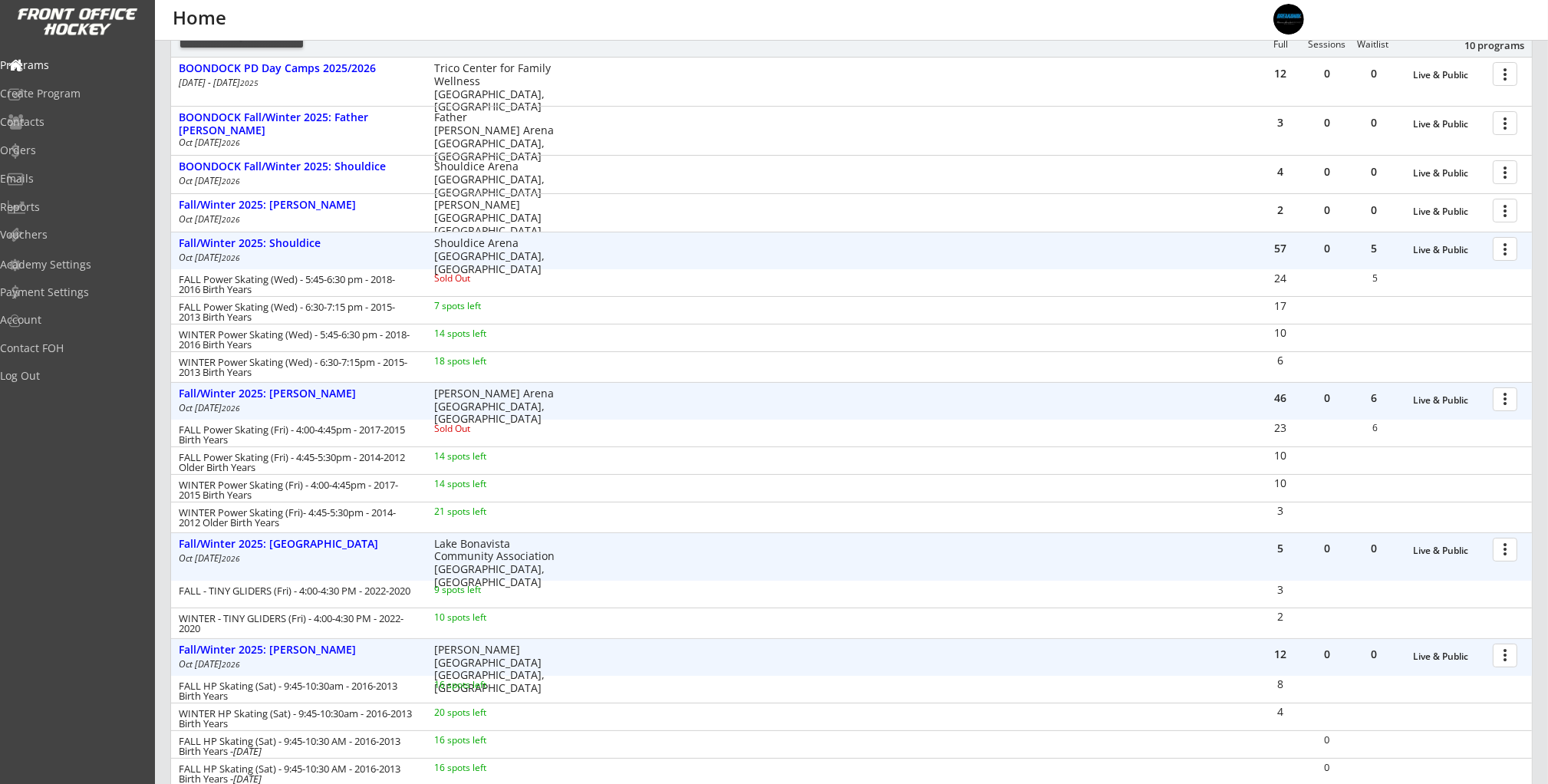
scroll to position [217, 0]
click at [285, 246] on div "Fall/Winter 2025: Shouldice" at bounding box center [298, 244] width 239 height 13
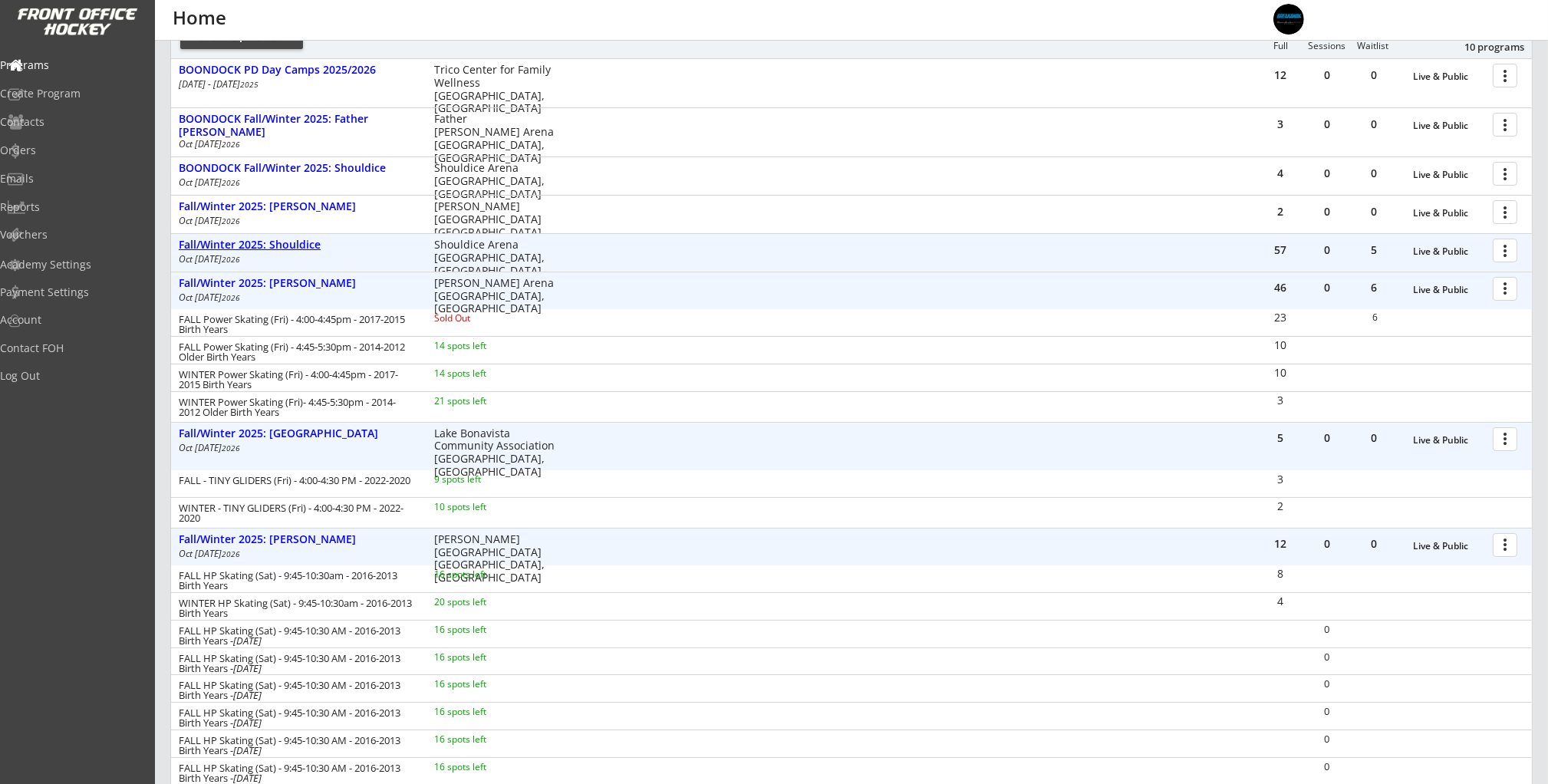
click at [285, 246] on div "Fall/Winter 2025: Shouldice" at bounding box center [298, 244] width 239 height 13
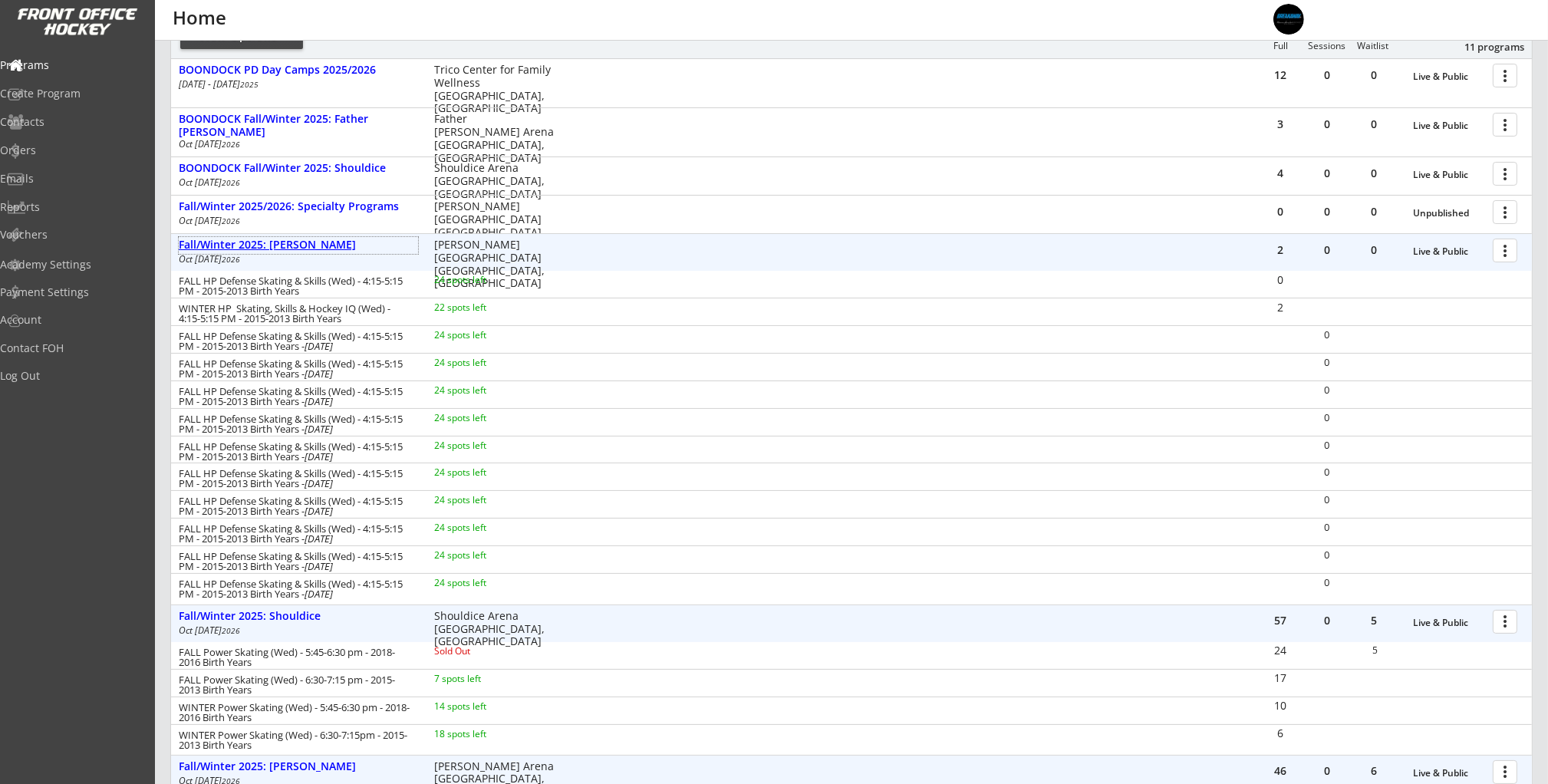
click at [291, 244] on div "Fall/Winter 2025: [PERSON_NAME]" at bounding box center [298, 244] width 239 height 13
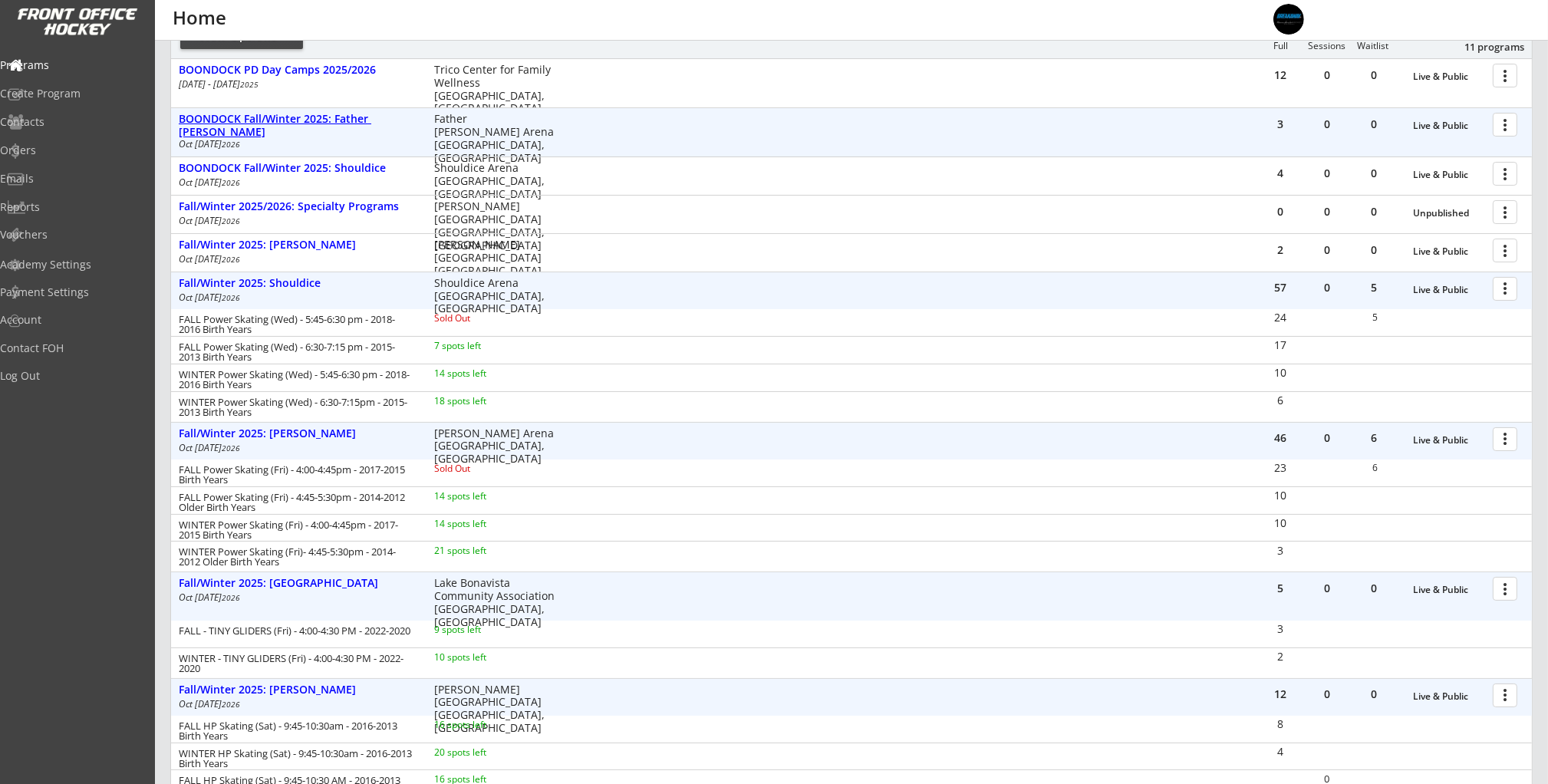
click at [337, 115] on div "BOONDOCK Fall/Winter 2025: Father [PERSON_NAME]" at bounding box center [298, 125] width 239 height 26
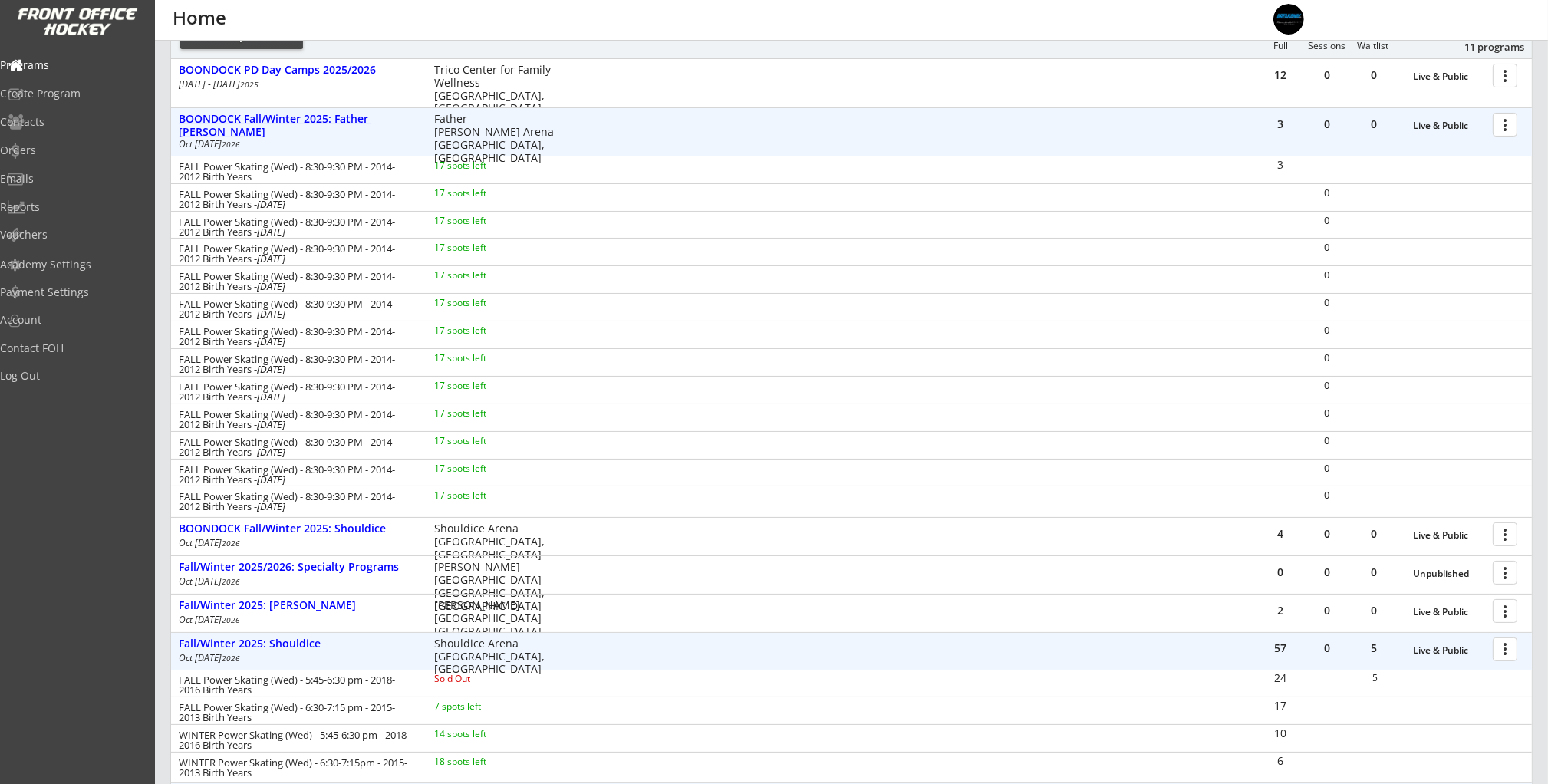
click at [337, 115] on div "BOONDOCK Fall/Winter 2025: Father [PERSON_NAME]" at bounding box center [298, 125] width 239 height 26
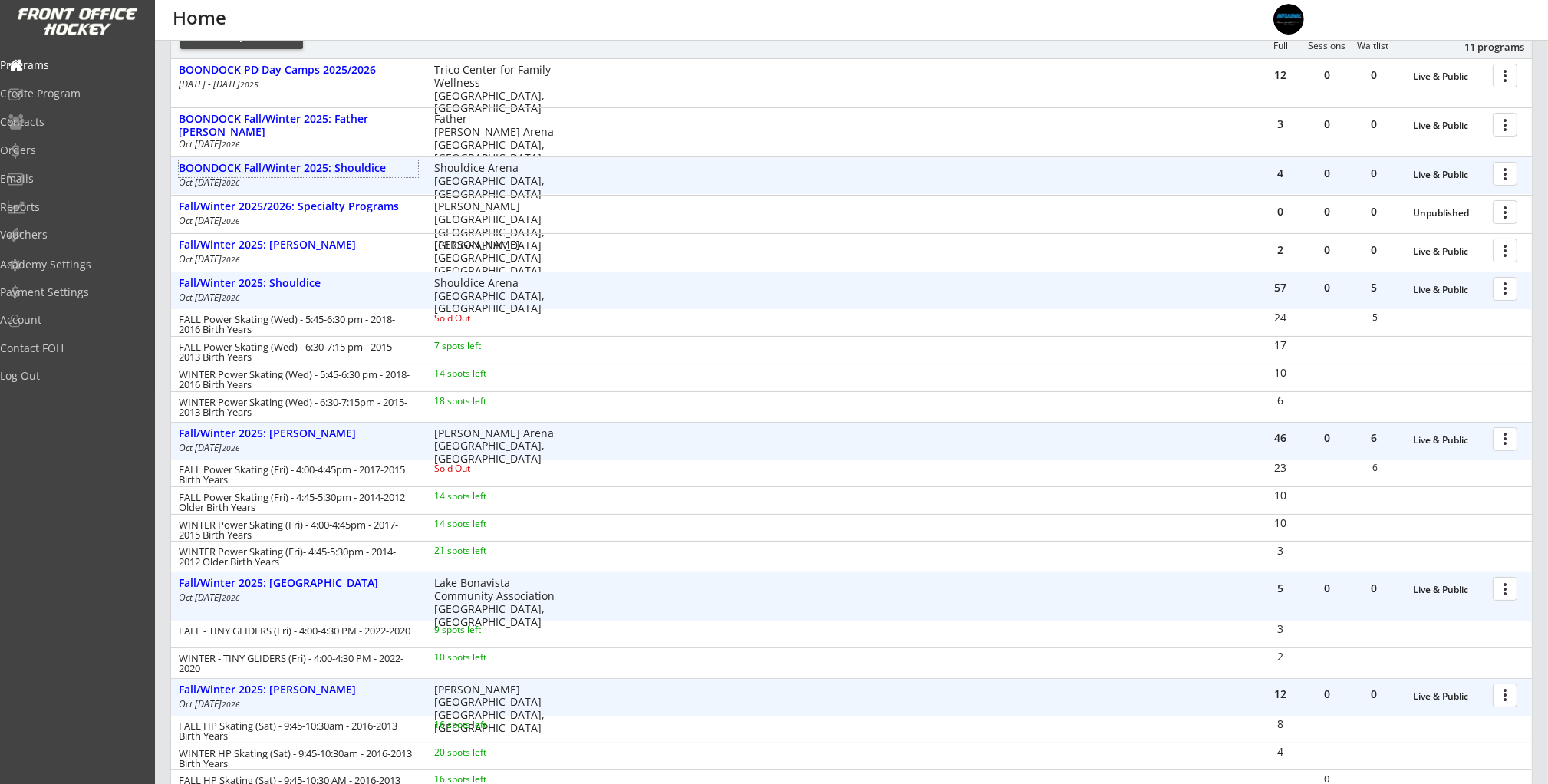
click at [333, 169] on div "BOONDOCK Fall/Winter 2025: Shouldice" at bounding box center [298, 168] width 239 height 13
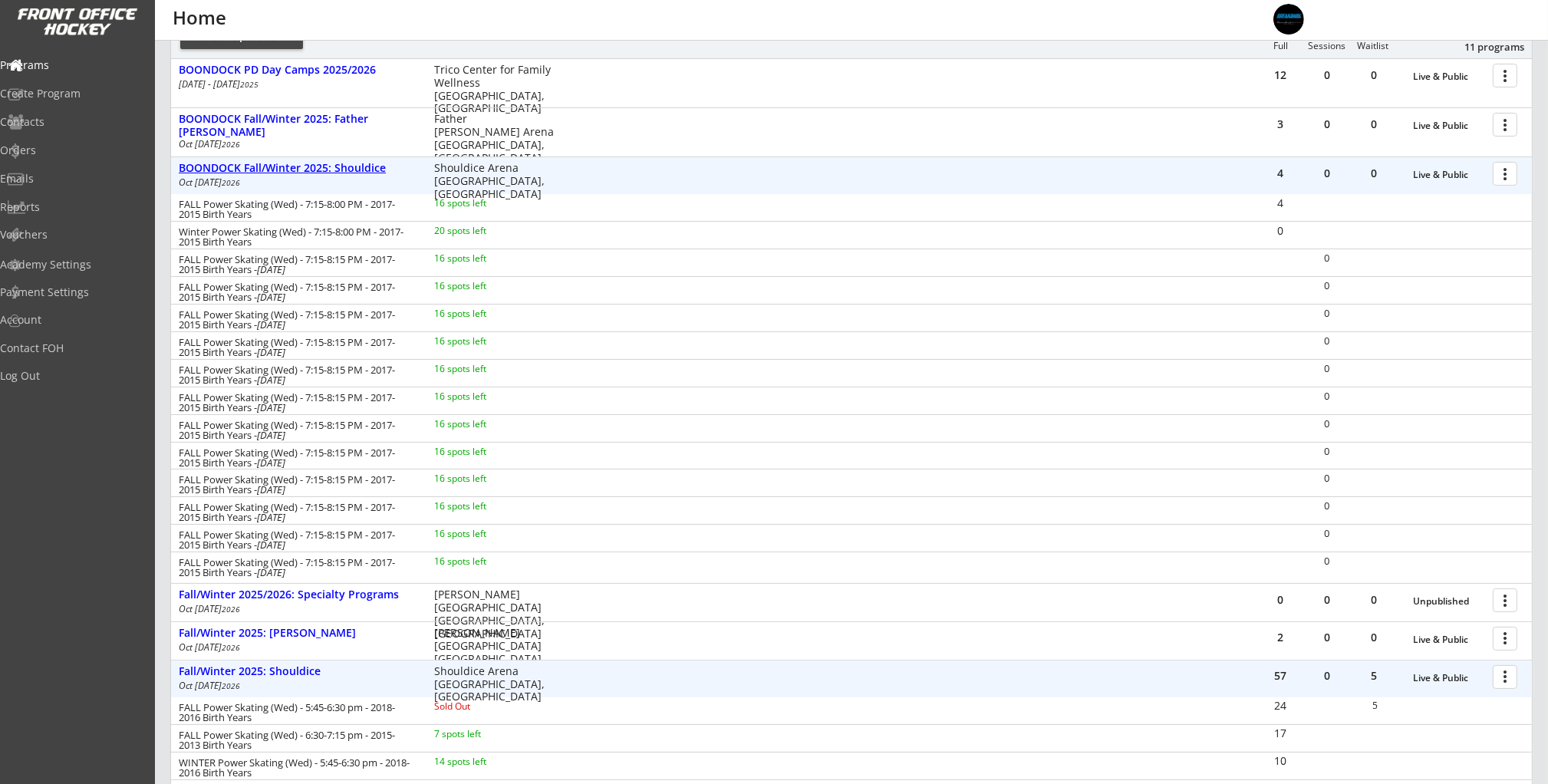
click at [333, 169] on div "BOONDOCK Fall/Winter 2025: Shouldice" at bounding box center [298, 168] width 239 height 13
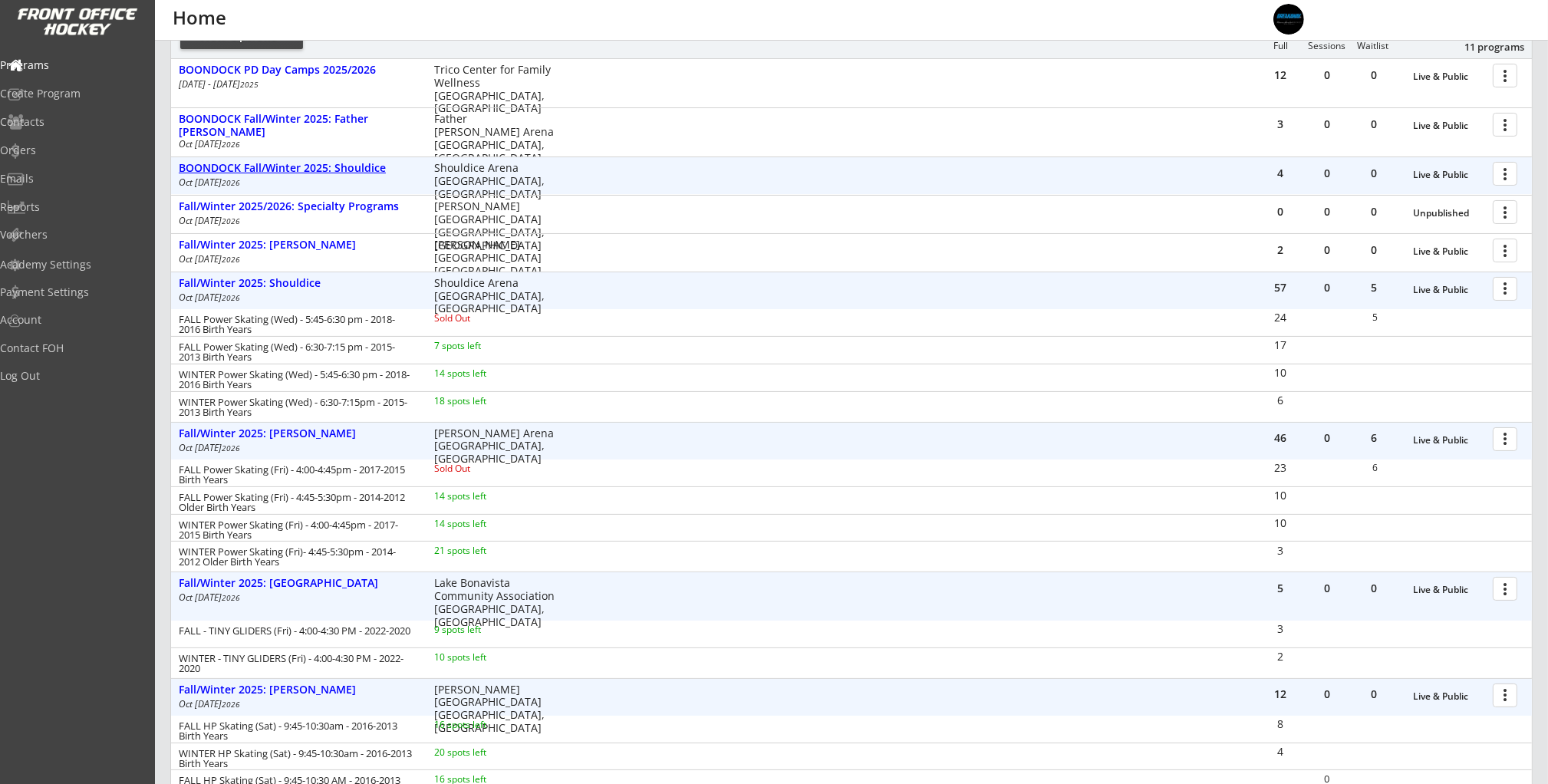
click at [333, 169] on div "BOONDOCK Fall/Winter 2025: Shouldice" at bounding box center [298, 168] width 239 height 13
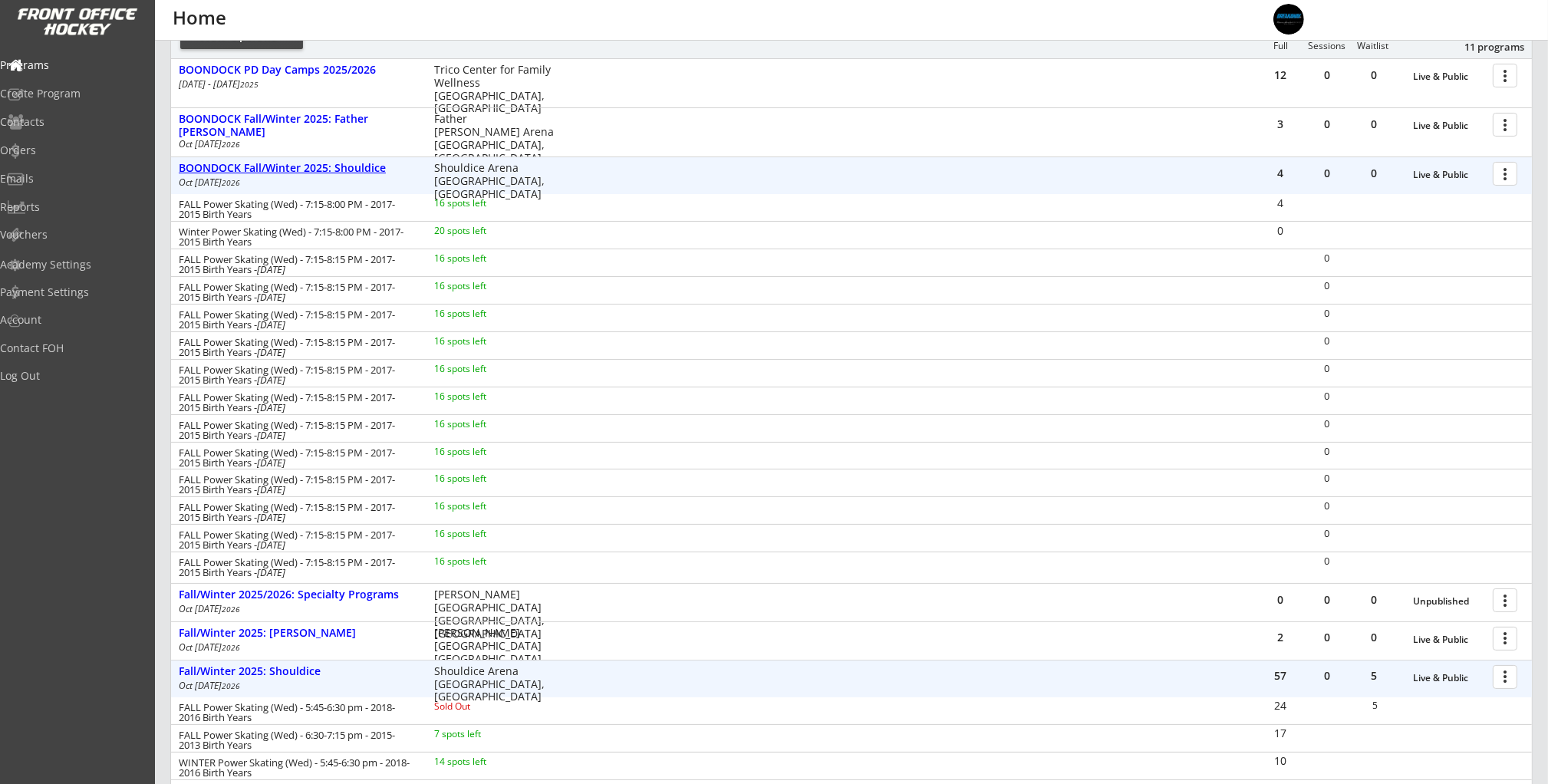
click at [333, 169] on div "BOONDOCK Fall/Winter 2025: Shouldice" at bounding box center [298, 168] width 239 height 13
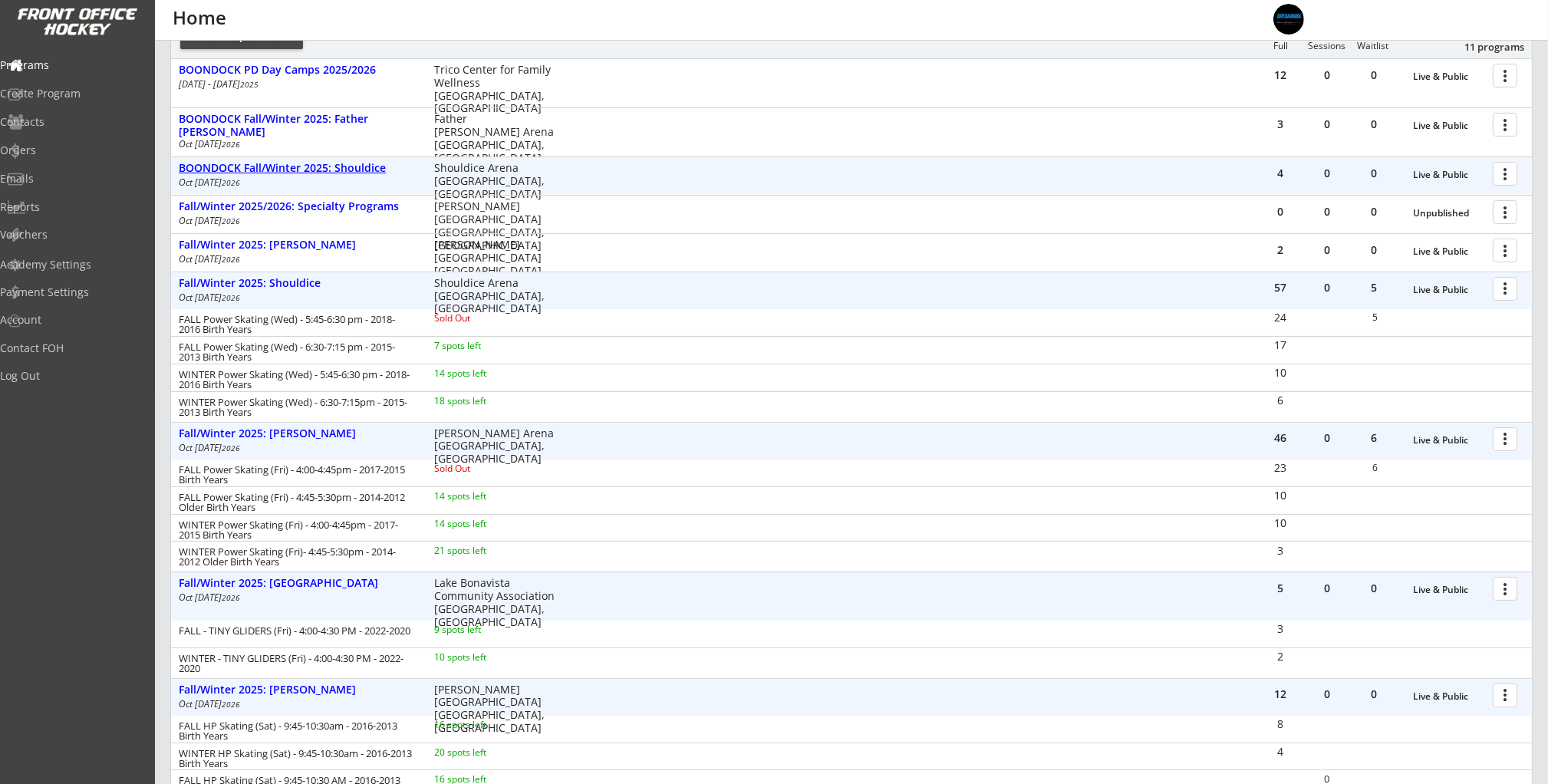
click at [333, 169] on div "BOONDOCK Fall/Winter 2025: Shouldice" at bounding box center [298, 168] width 239 height 13
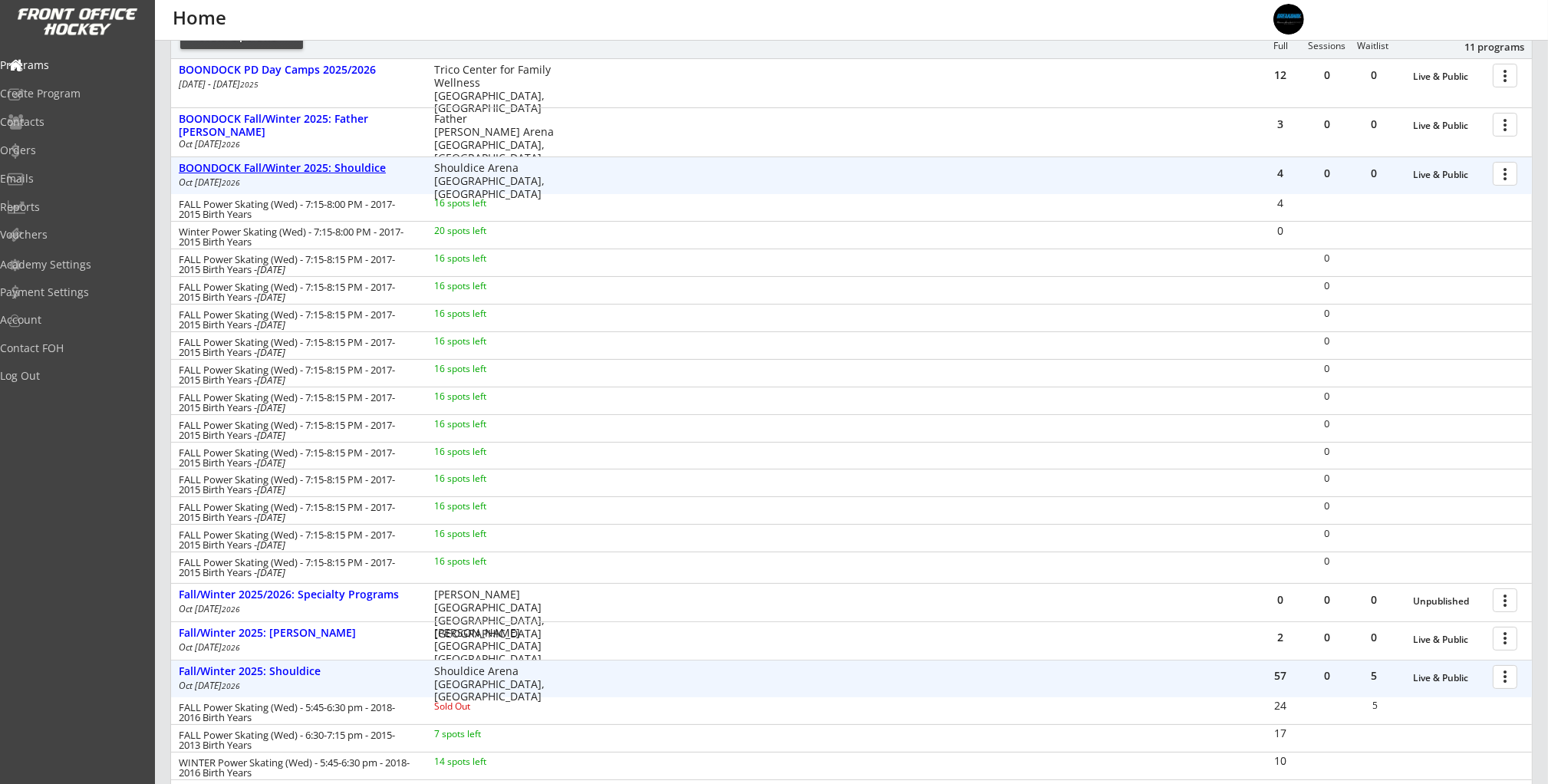
click at [333, 169] on div "BOONDOCK Fall/Winter 2025: Shouldice" at bounding box center [298, 168] width 239 height 13
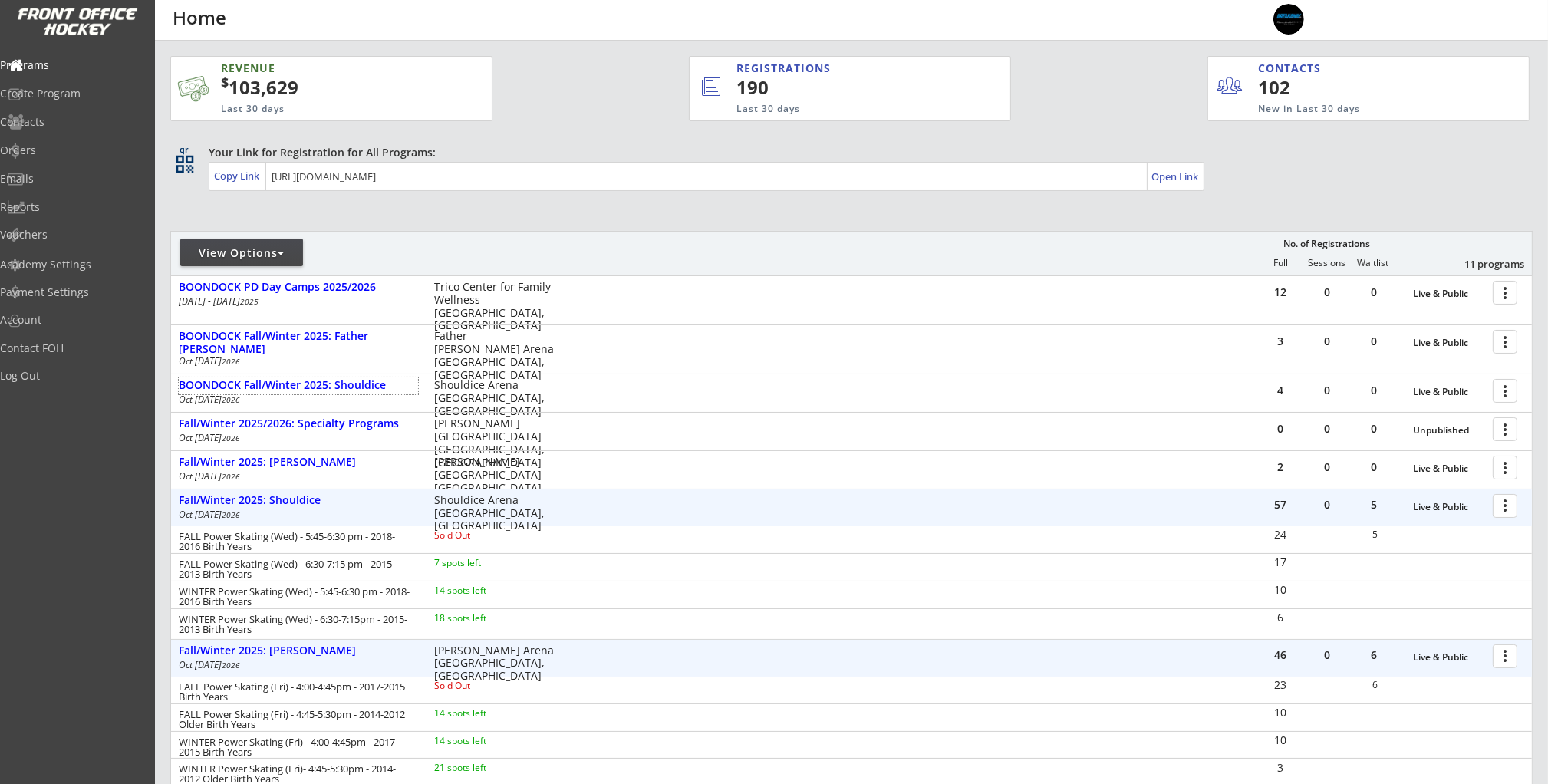
scroll to position [2, 0]
click at [289, 491] on div "Fall/Winter 2025: Shouldice" at bounding box center [298, 497] width 239 height 13
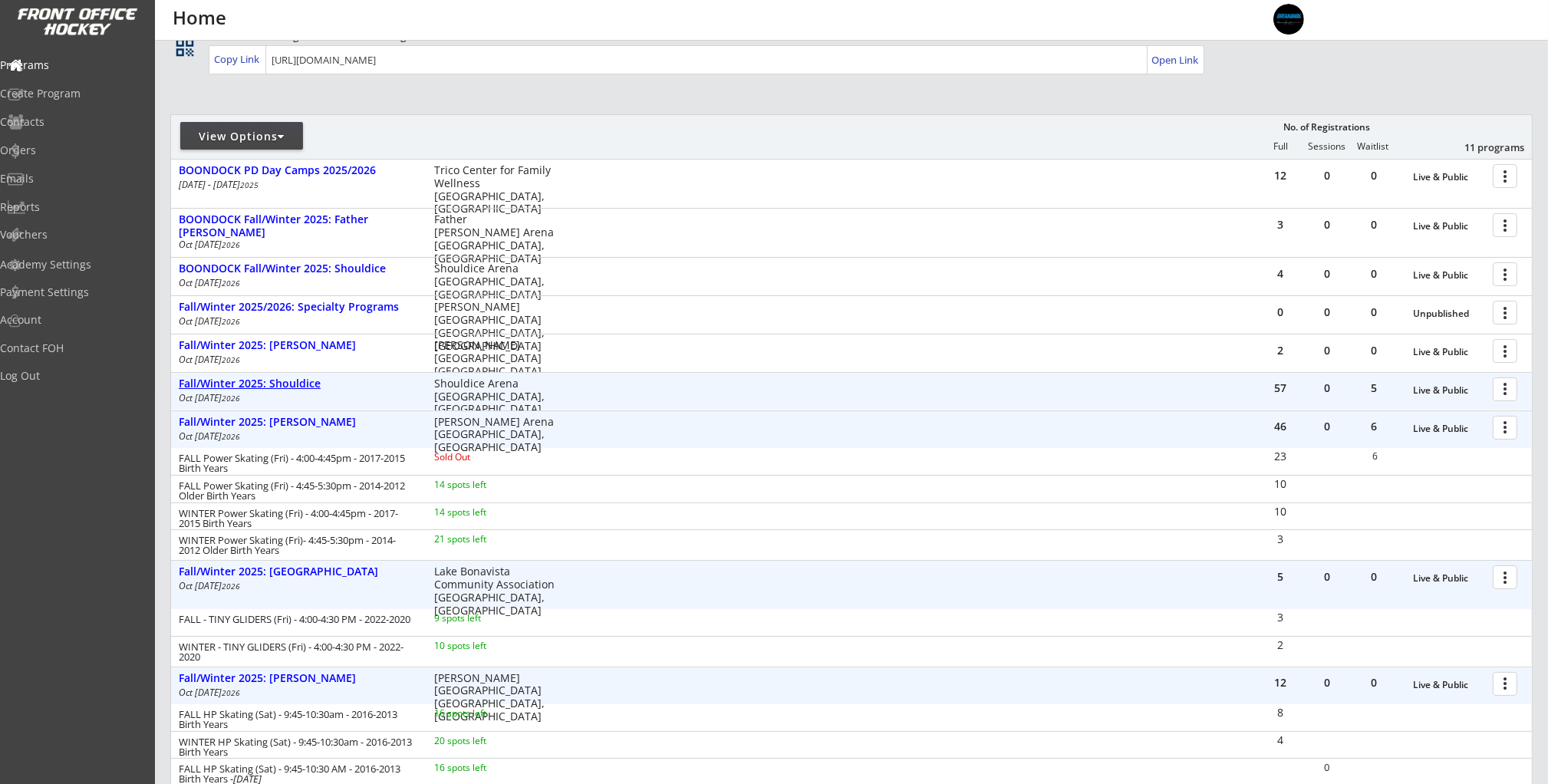
scroll to position [123, 0]
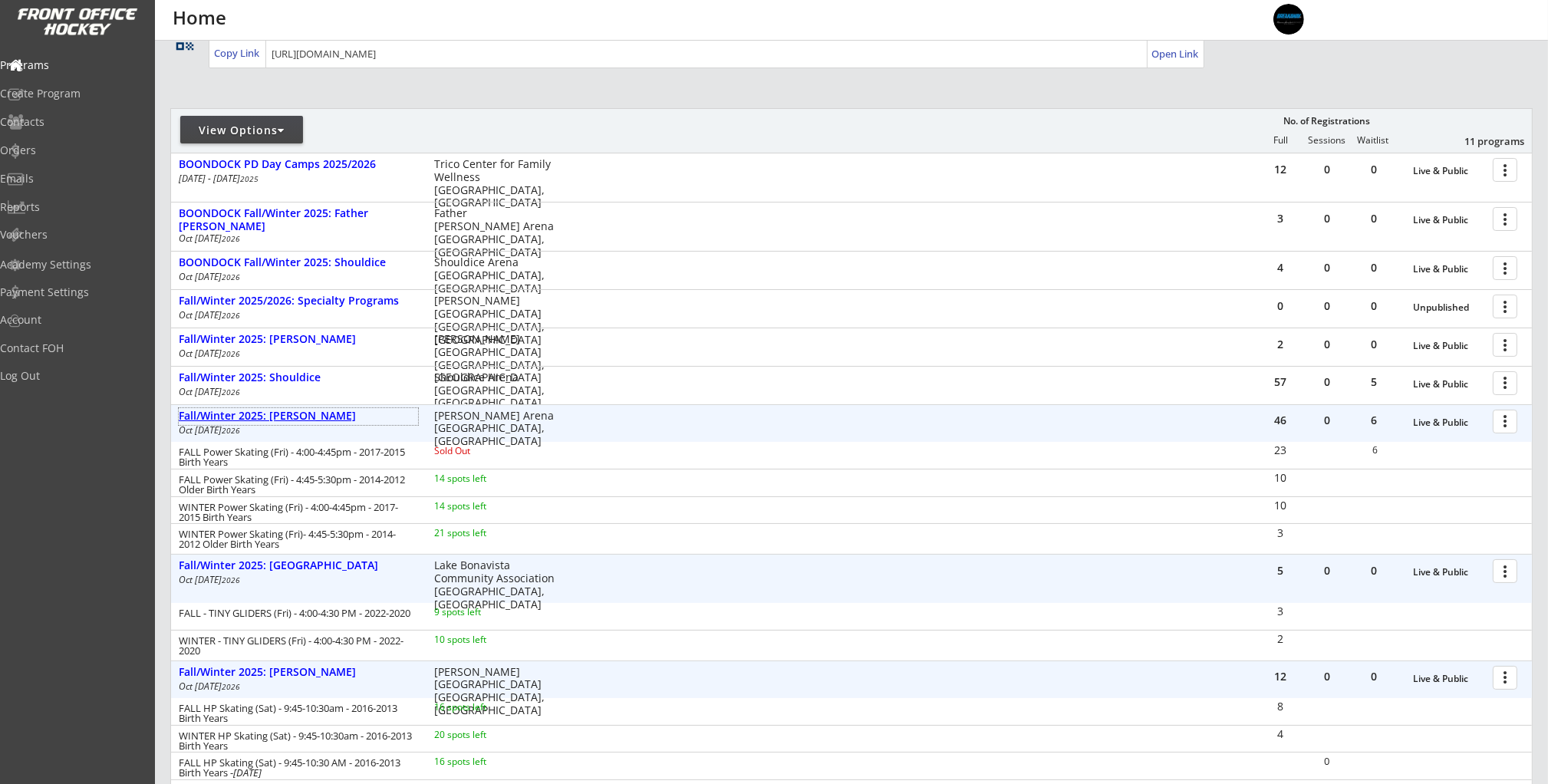
click at [308, 414] on div "Fall/Winter 2025: [PERSON_NAME]" at bounding box center [298, 416] width 239 height 13
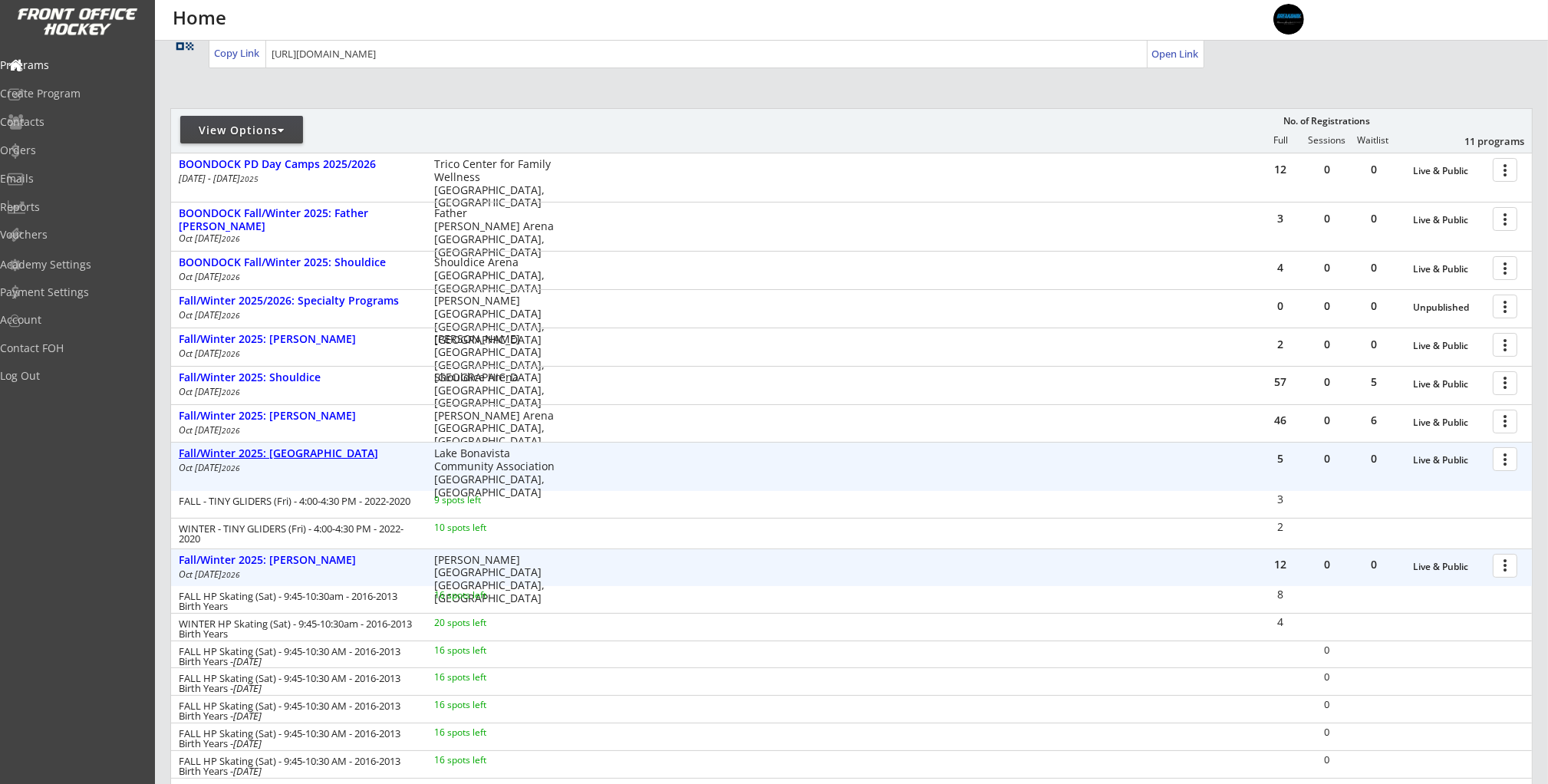
click at [338, 452] on div "Fall/Winter 2025: [GEOGRAPHIC_DATA]" at bounding box center [298, 453] width 239 height 13
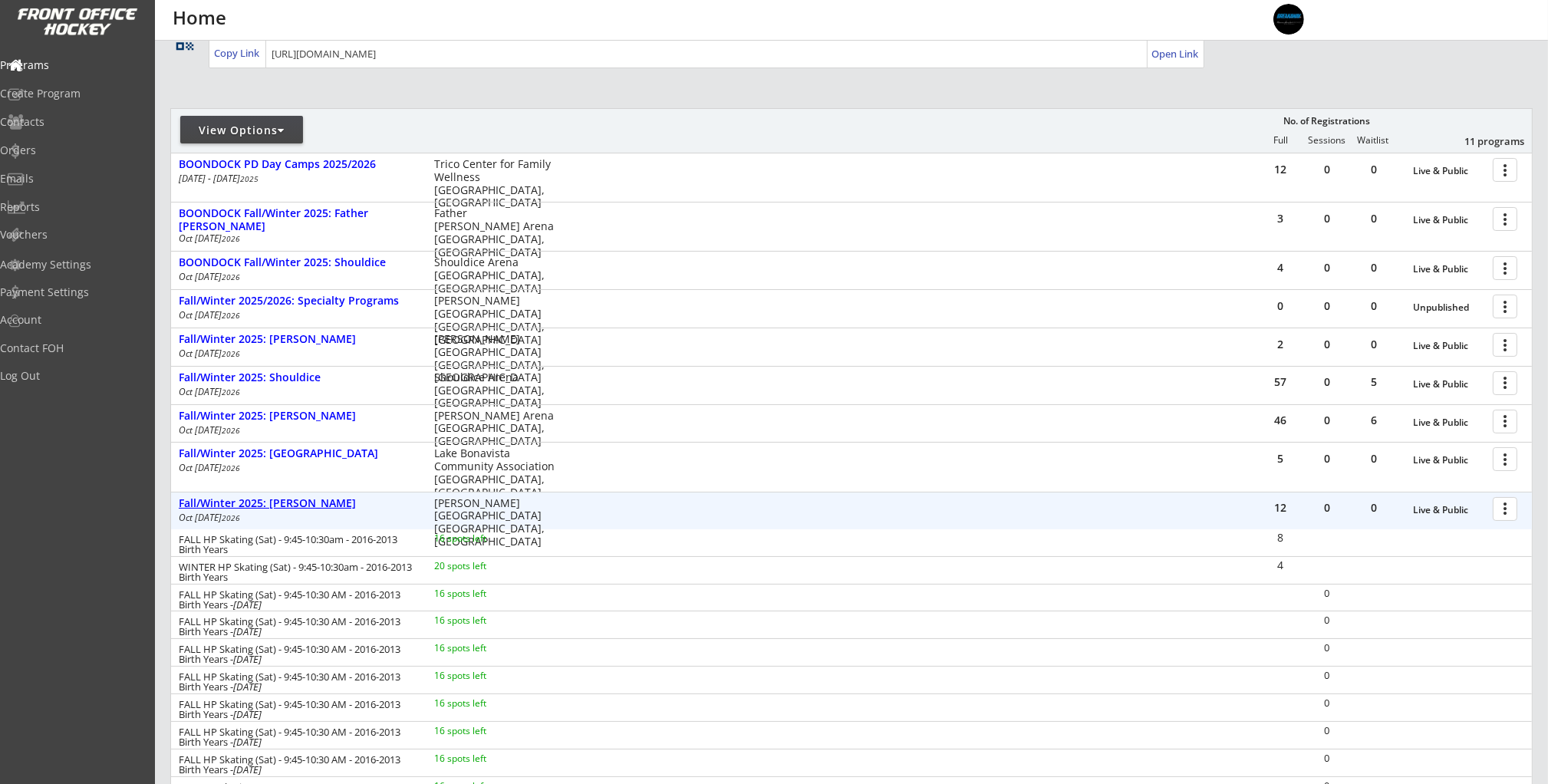
click at [304, 509] on div "Fall/Winter 2025: [PERSON_NAME]" at bounding box center [298, 503] width 239 height 13
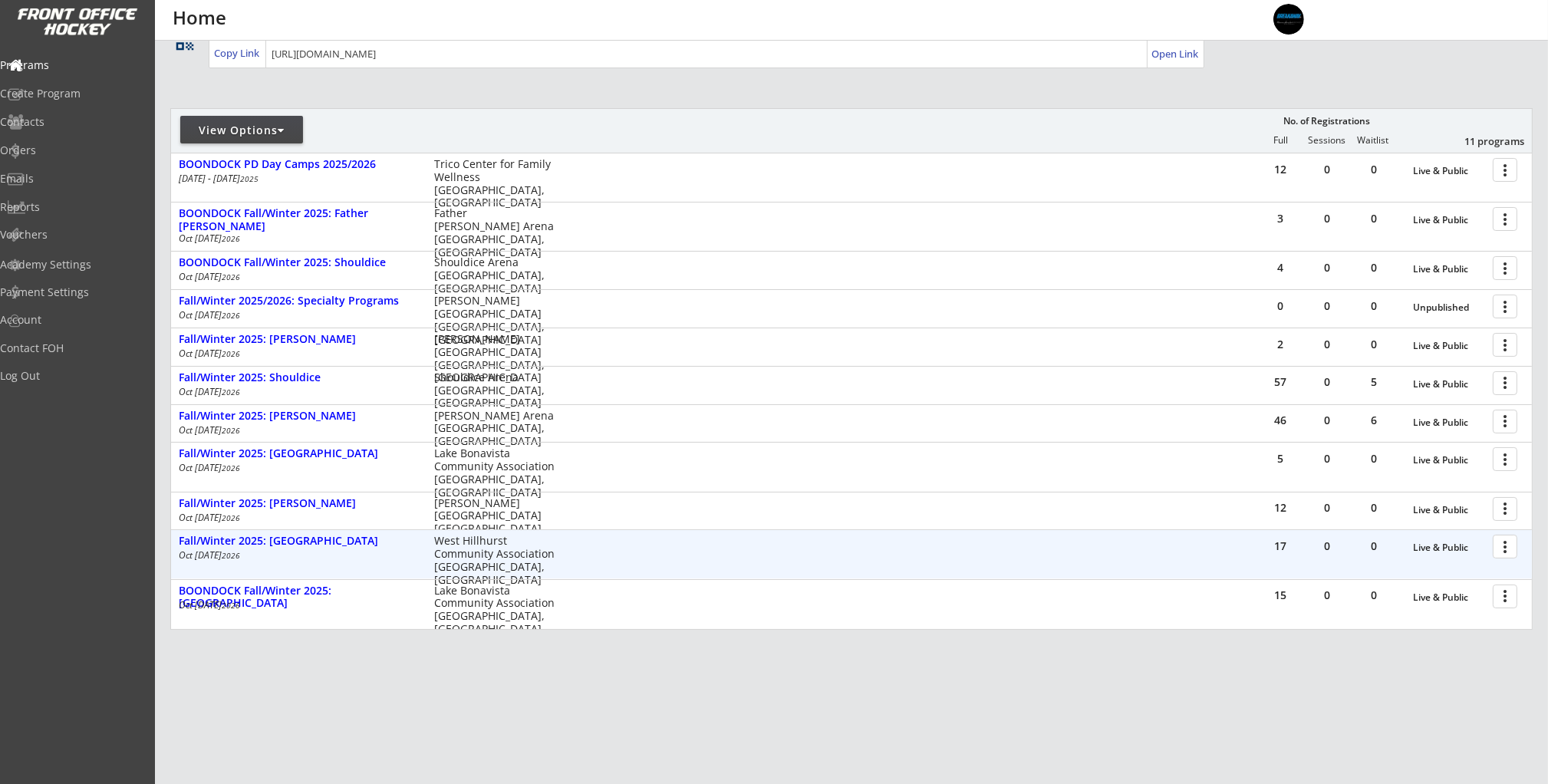
click at [315, 549] on div "Fall/Winter 2025: [GEOGRAPHIC_DATA] [DATE] - [DATE] [GEOGRAPHIC_DATA] Community…" at bounding box center [369, 552] width 398 height 40
click at [321, 542] on div "Fall/Winter 2025: [GEOGRAPHIC_DATA]" at bounding box center [298, 541] width 239 height 13
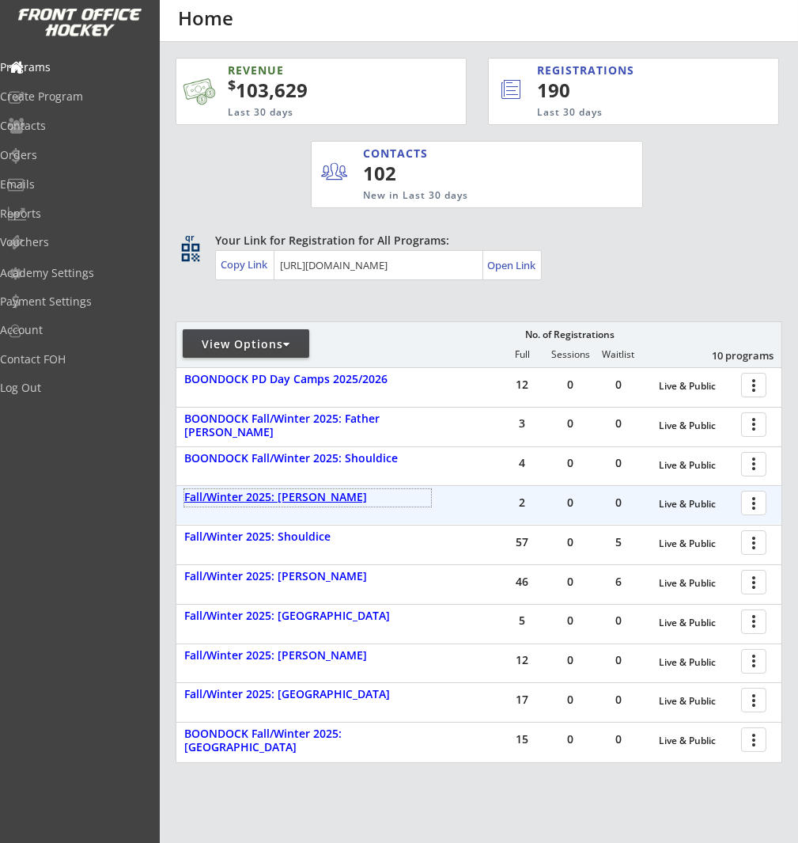
click at [317, 495] on div "Fall/Winter 2025: [PERSON_NAME]" at bounding box center [307, 497] width 247 height 13
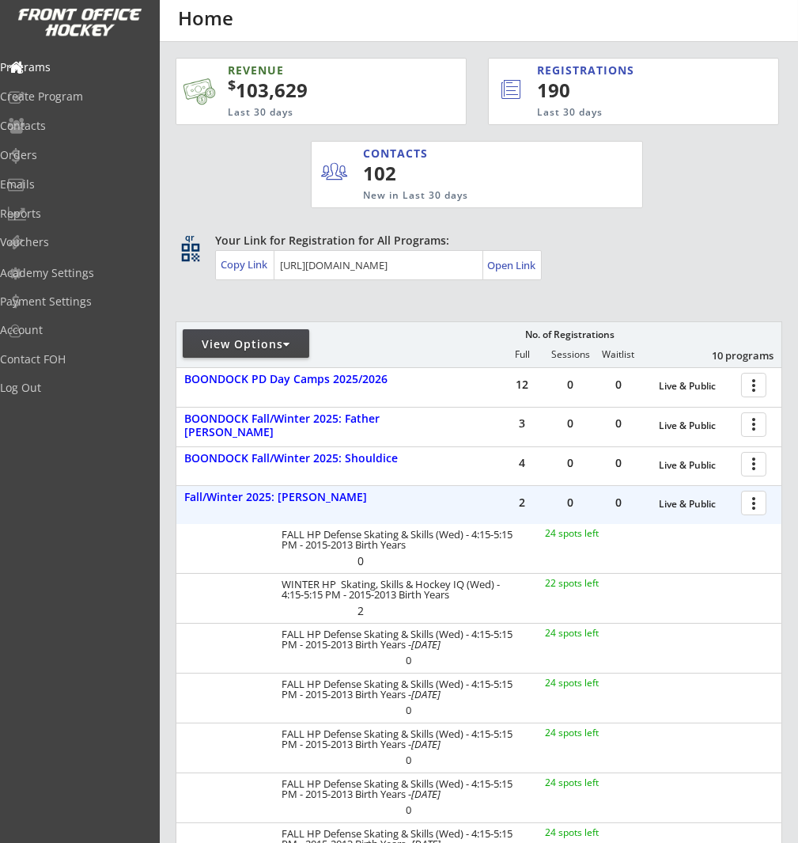
click at [753, 506] on div at bounding box center [757, 502] width 28 height 28
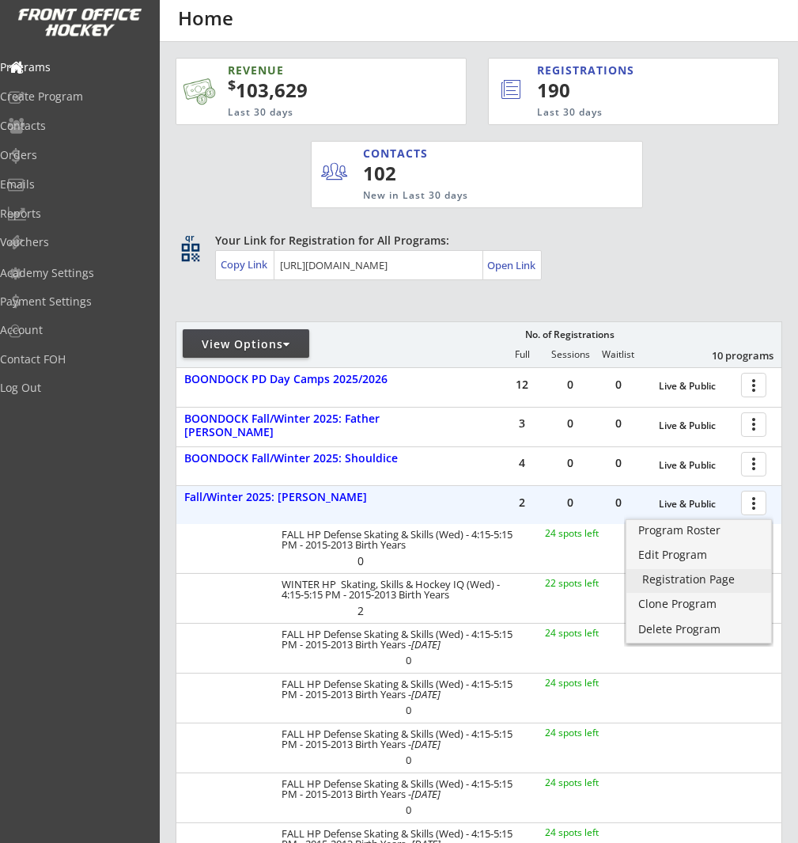
click at [716, 582] on div "Registration Page" at bounding box center [699, 579] width 113 height 11
